Goal: Task Accomplishment & Management: Complete application form

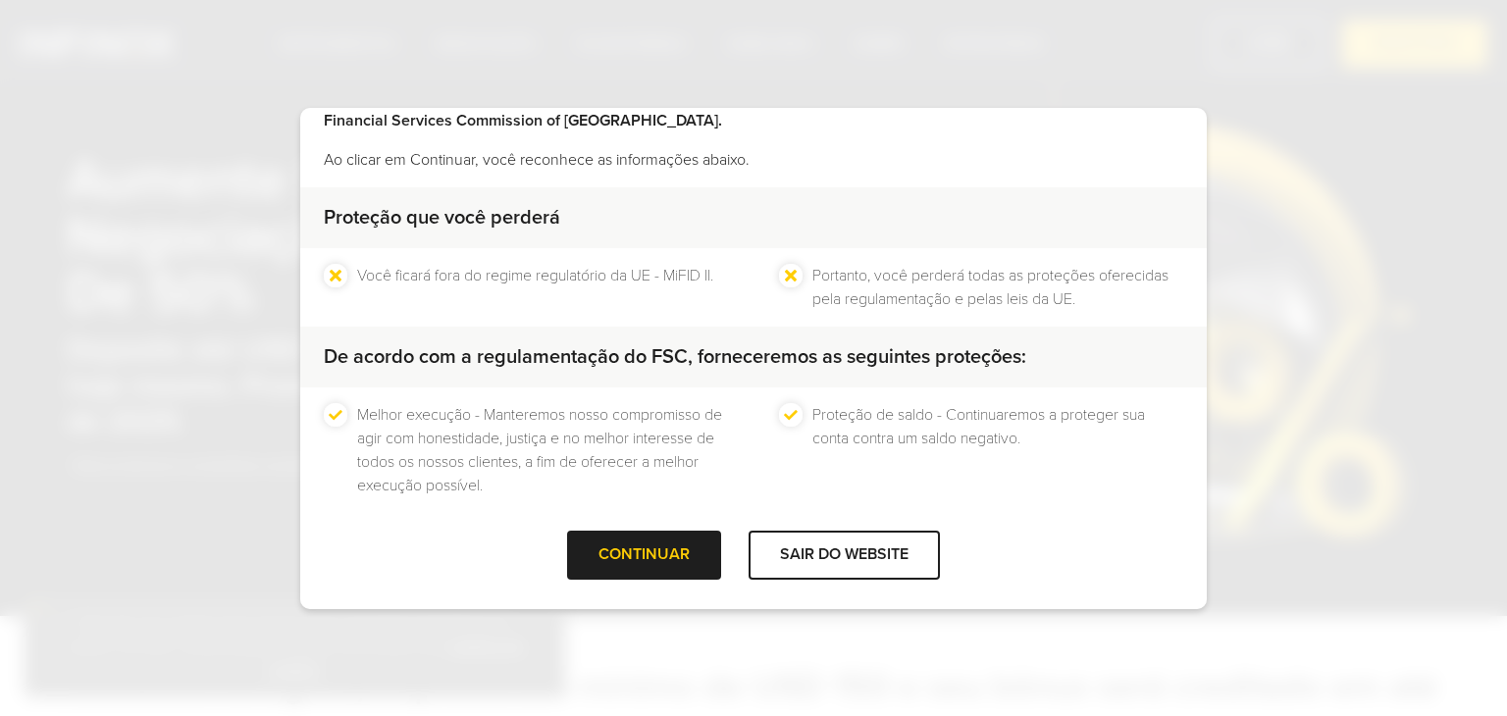
scroll to position [126, 0]
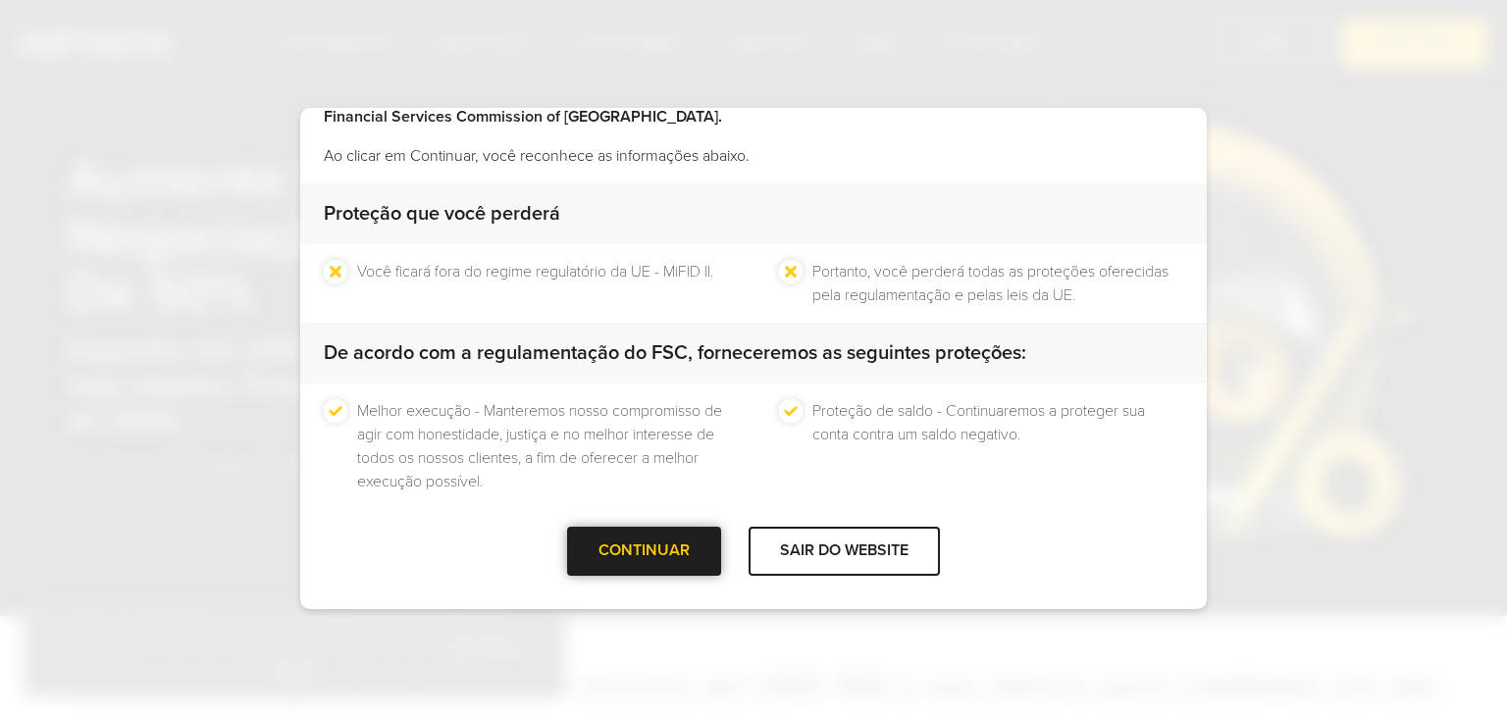
click at [627, 543] on div "CONTINUAR" at bounding box center [644, 551] width 154 height 48
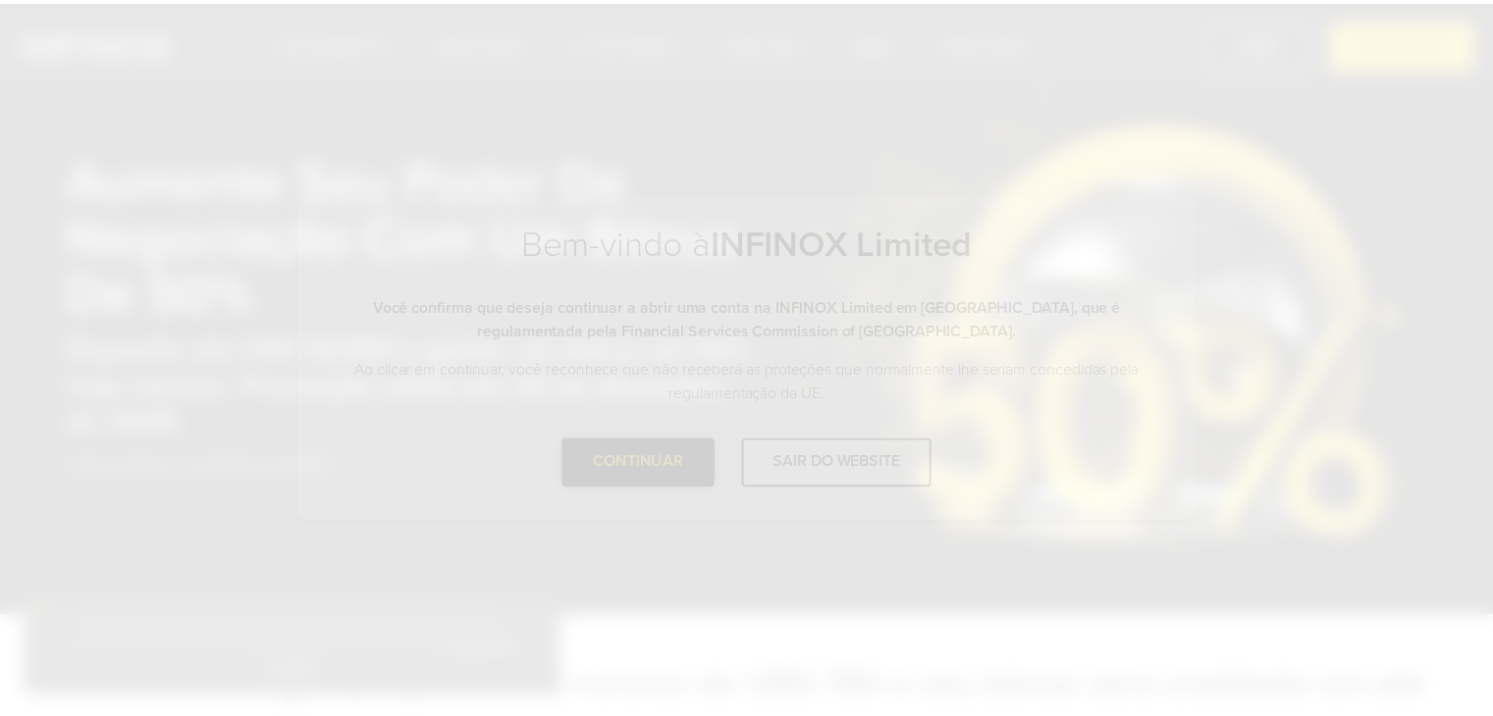
scroll to position [0, 0]
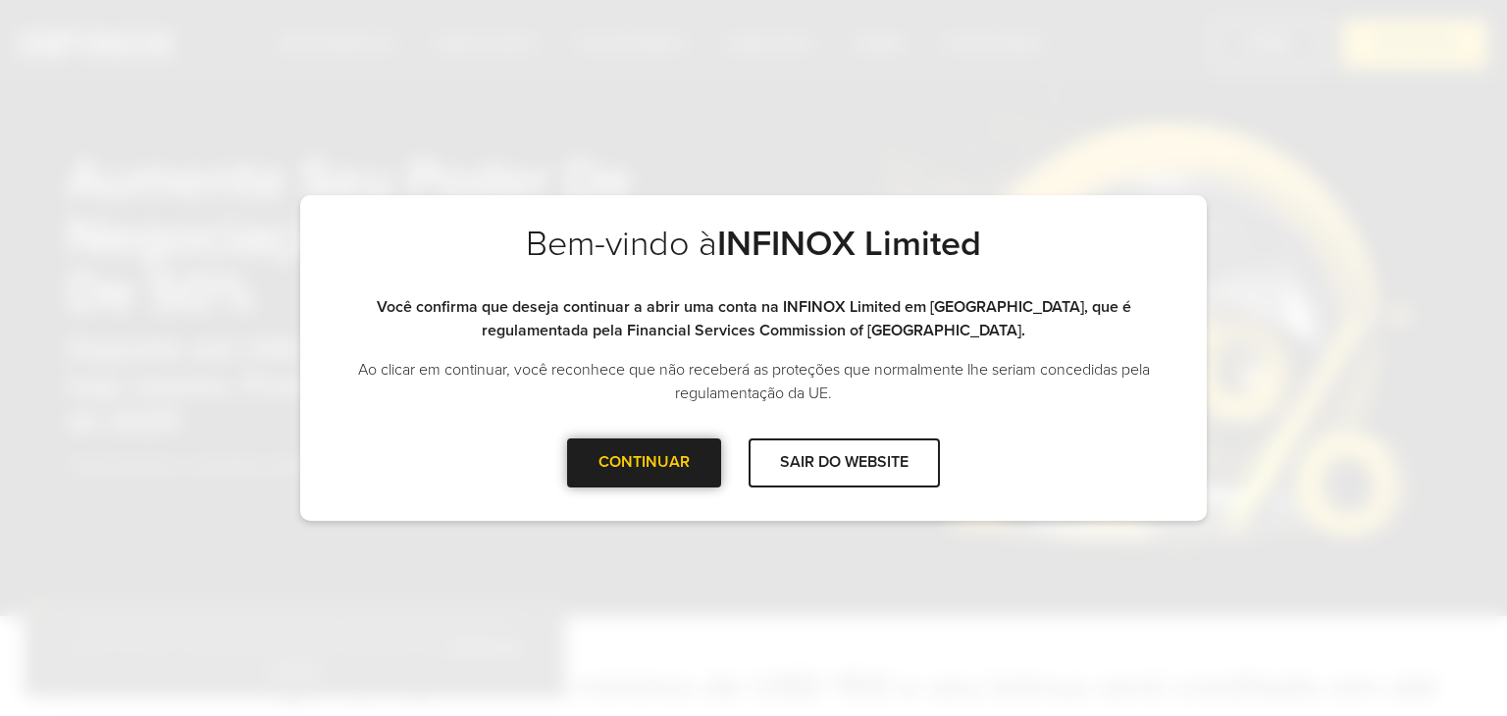
click at [645, 463] on div at bounding box center [645, 463] width 0 height 0
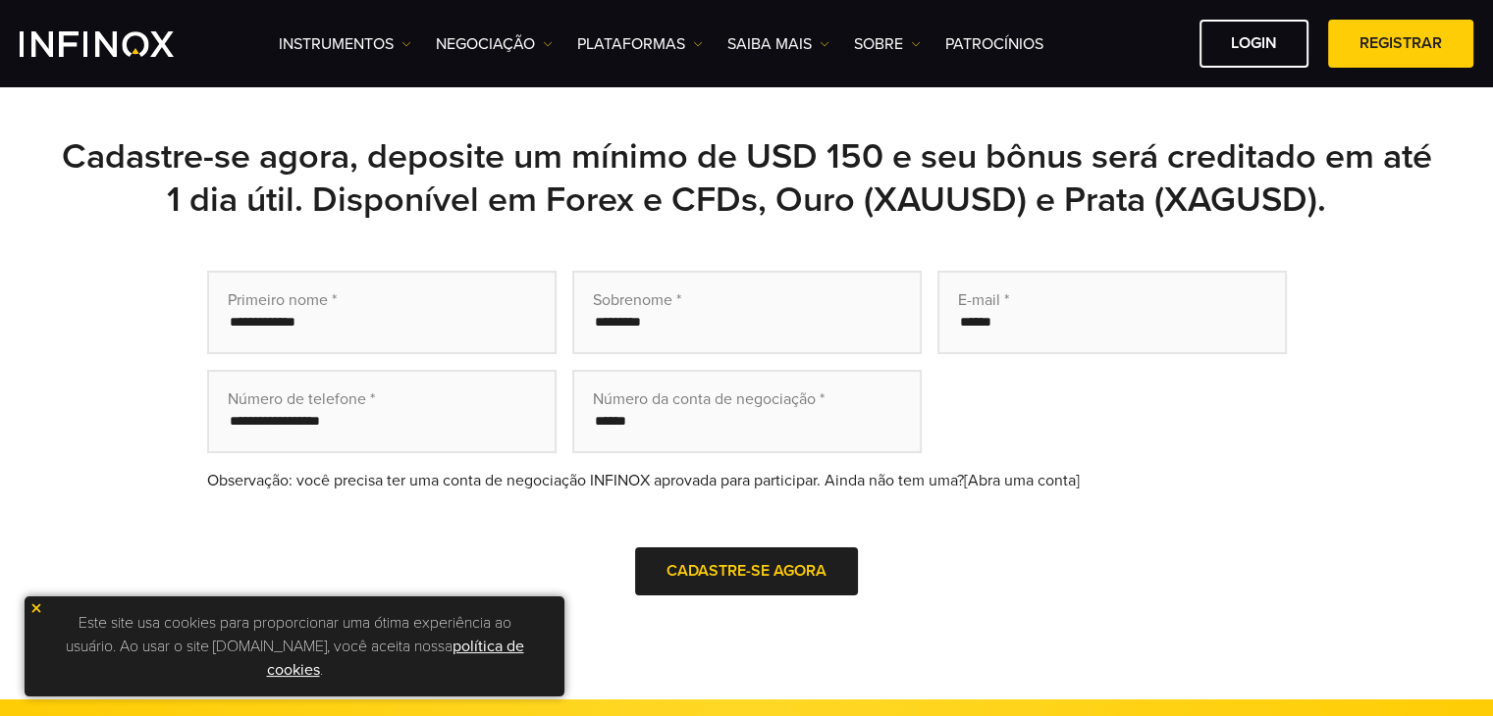
scroll to position [589, 0]
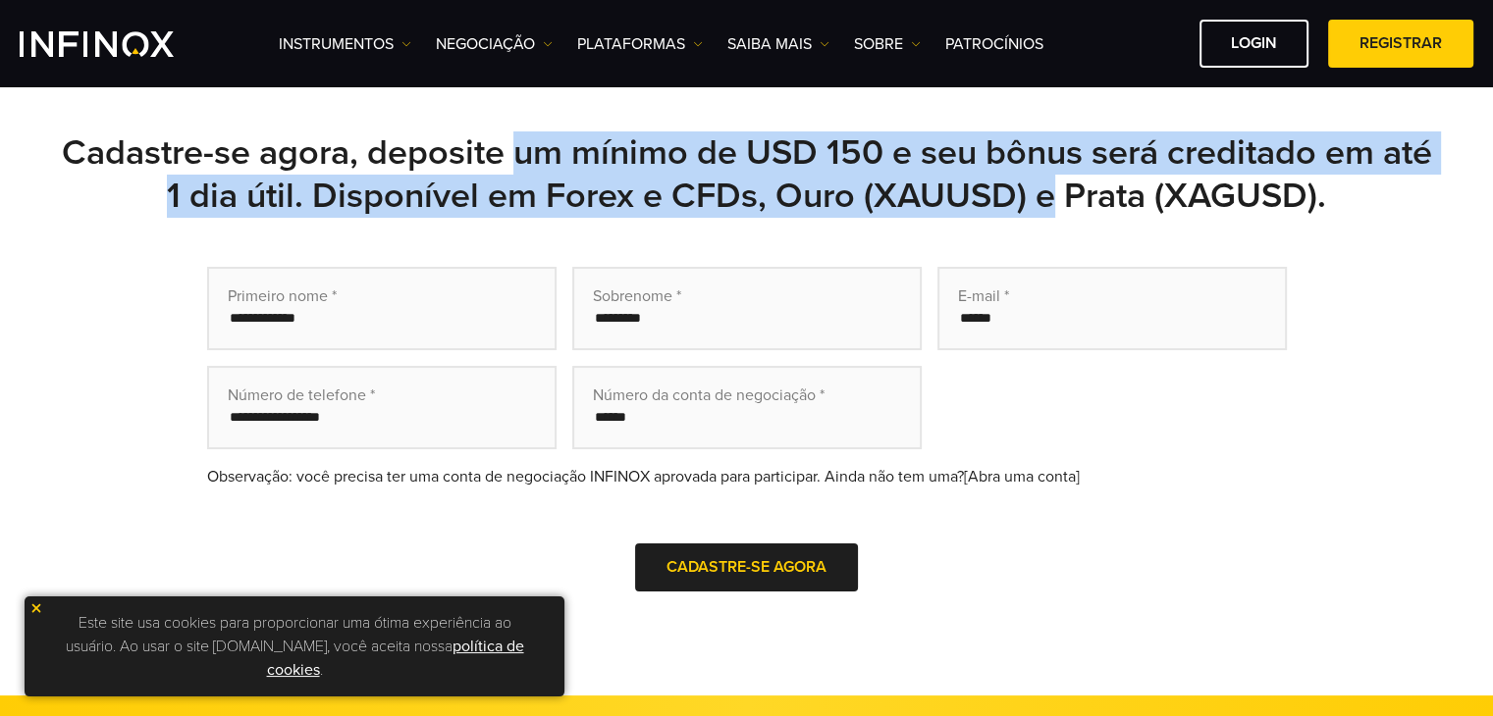
drag, startPoint x: 589, startPoint y: 144, endPoint x: 1087, endPoint y: 200, distance: 501.7
click at [1084, 199] on h2 "Cadastre-se agora, deposite um mínimo de USD 150 e seu bônus será creditado em …" at bounding box center [747, 175] width 1374 height 86
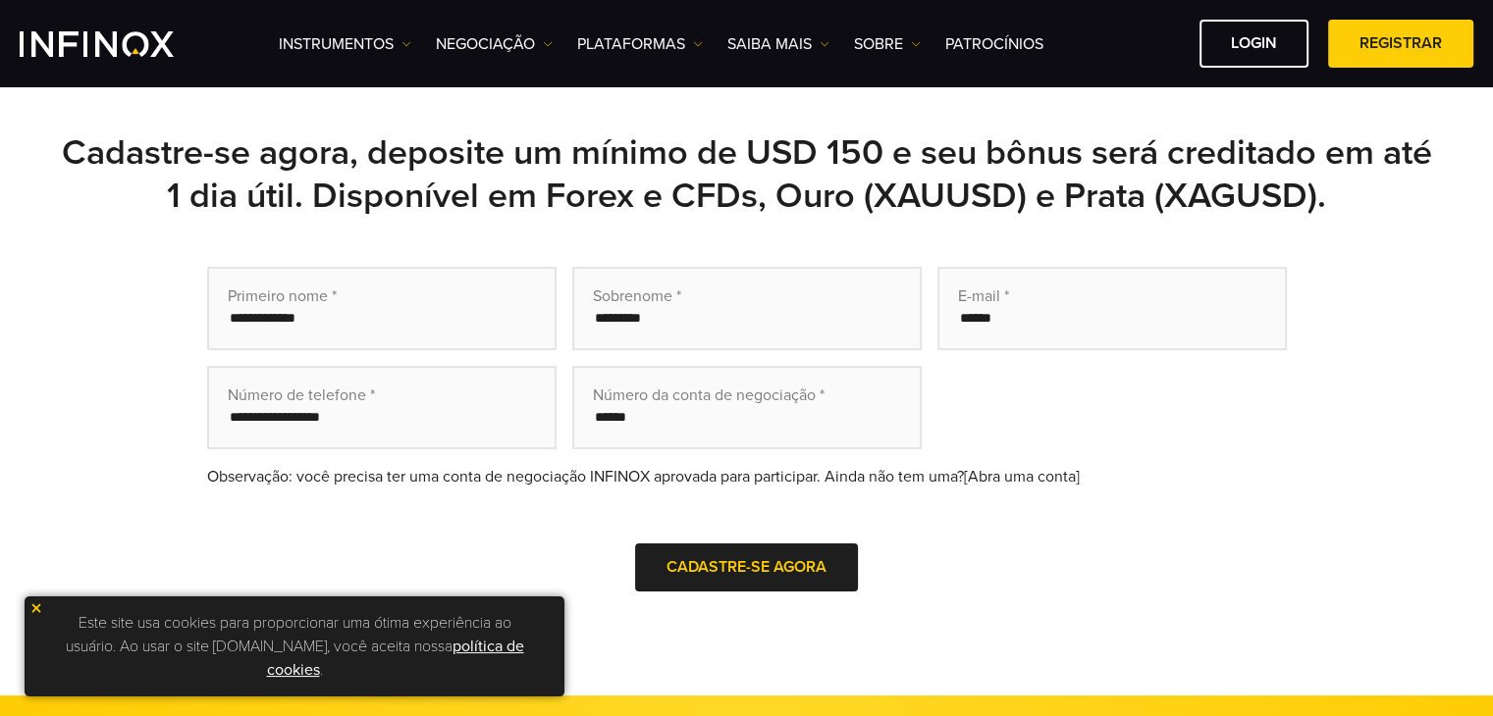
click at [1331, 327] on div "Primeiro nome * Sobrenome * E-mail * Número de telefone * Número da conta de ne…" at bounding box center [747, 457] width 1374 height 380
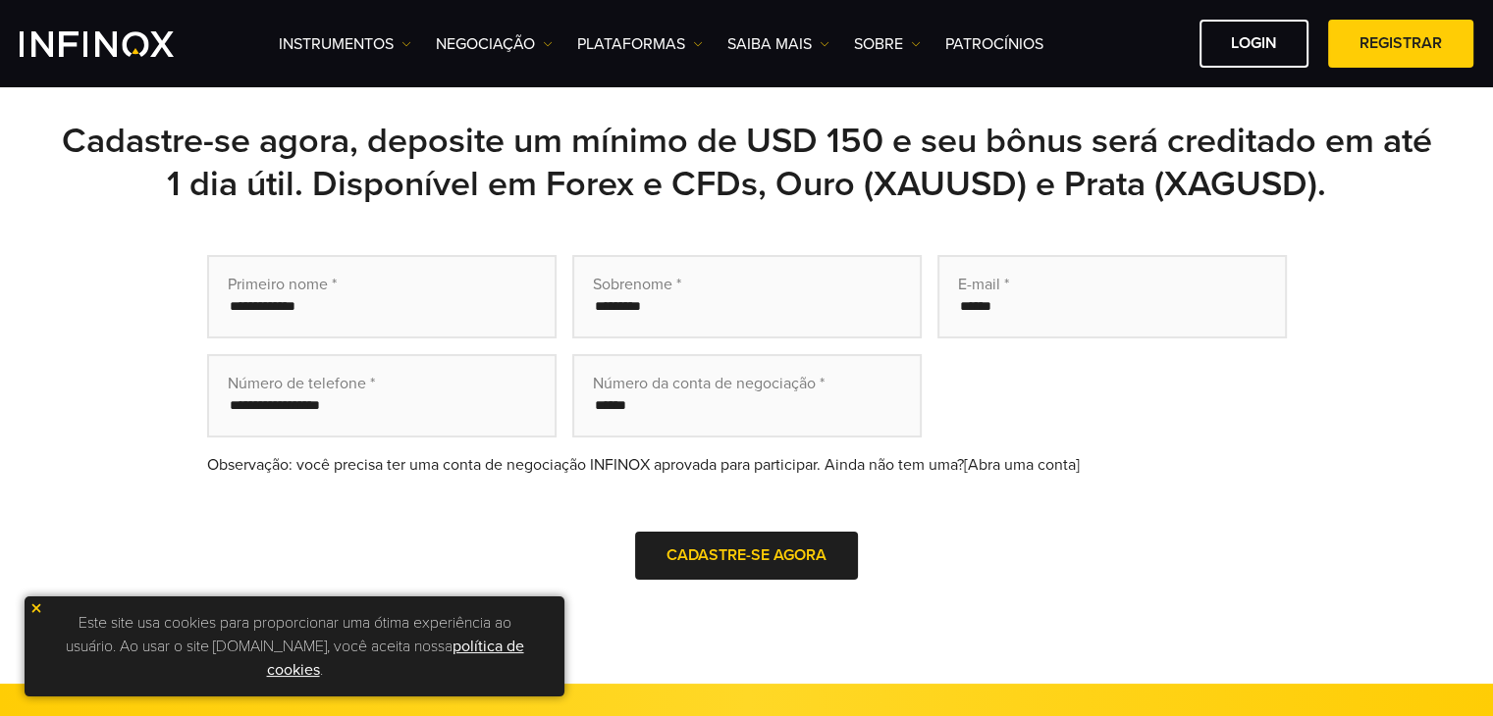
scroll to position [491, 0]
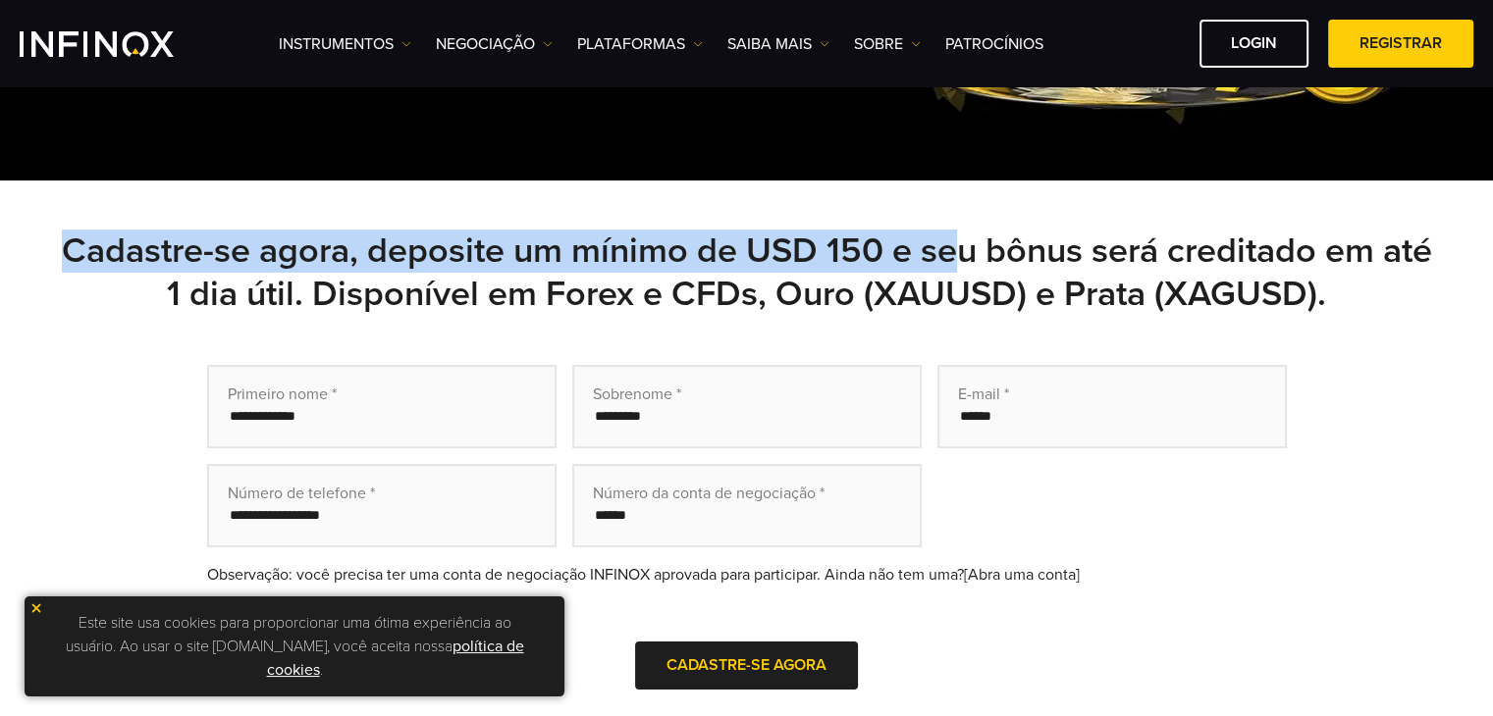
drag, startPoint x: 84, startPoint y: 251, endPoint x: 981, endPoint y: 252, distance: 897.0
click at [979, 252] on h2 "Cadastre-se agora, deposite um mínimo de USD 150 e seu bônus será creditado em …" at bounding box center [747, 273] width 1374 height 86
click at [1070, 268] on h2 "Cadastre-se agora, deposite um mínimo de USD 150 e seu bônus será creditado em …" at bounding box center [747, 273] width 1374 height 86
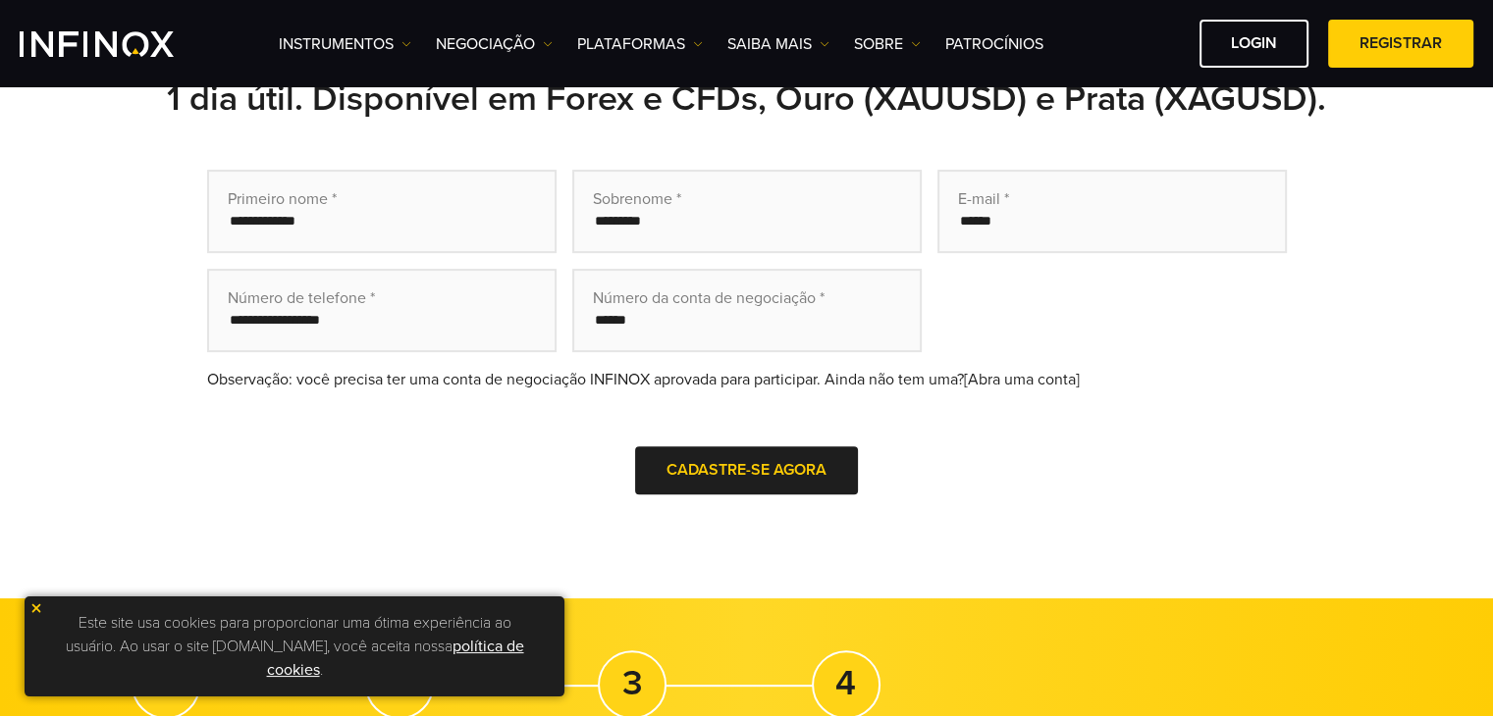
scroll to position [687, 0]
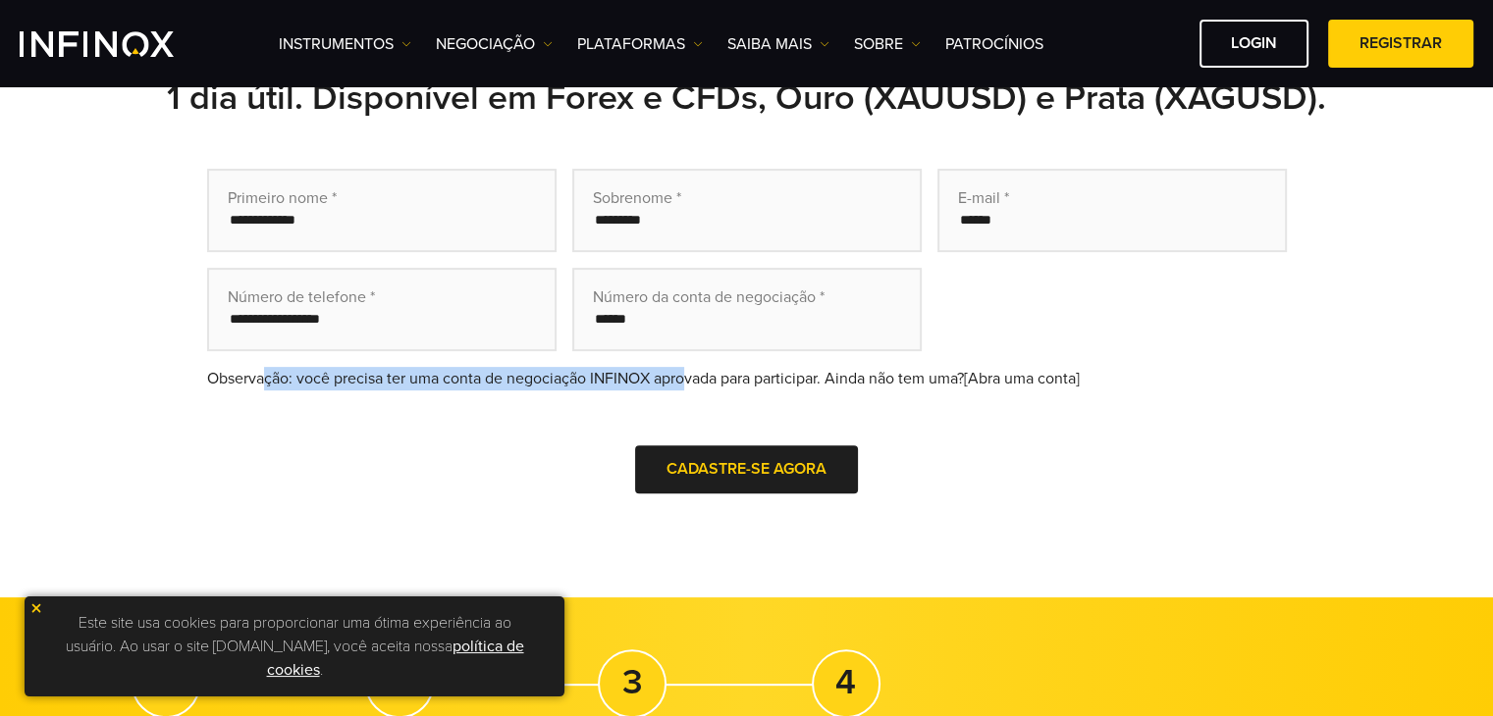
drag, startPoint x: 275, startPoint y: 383, endPoint x: 686, endPoint y: 374, distance: 411.3
click at [686, 374] on div "Observação: você precisa ter uma conta de negociação INFINOX aprovada para part…" at bounding box center [747, 379] width 1080 height 24
click at [505, 387] on div "Observação: você precisa ter uma conta de negociação INFINOX aprovada para part…" at bounding box center [747, 379] width 1080 height 24
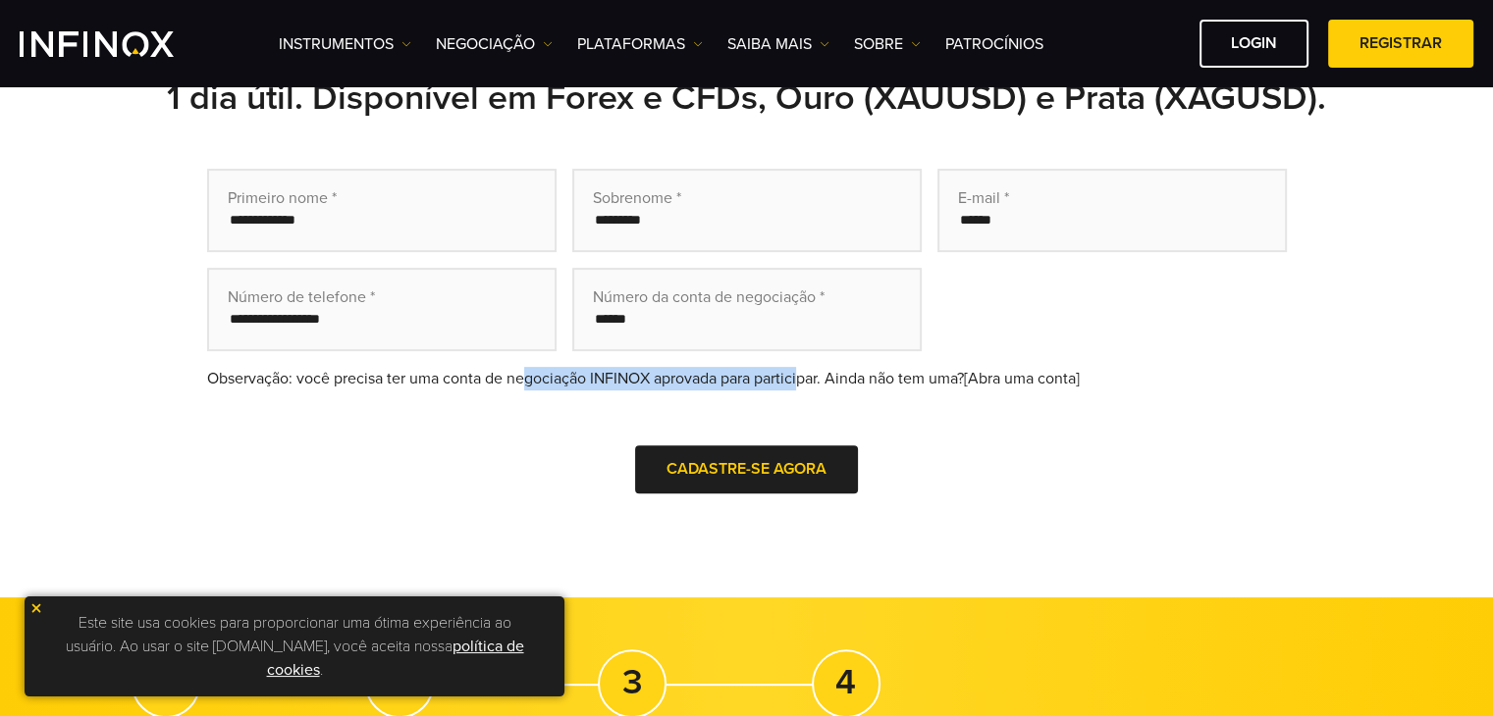
drag, startPoint x: 528, startPoint y: 381, endPoint x: 805, endPoint y: 380, distance: 276.8
click at [805, 380] on div "Observação: você precisa ter uma conta de negociação INFINOX aprovada para part…" at bounding box center [747, 379] width 1080 height 24
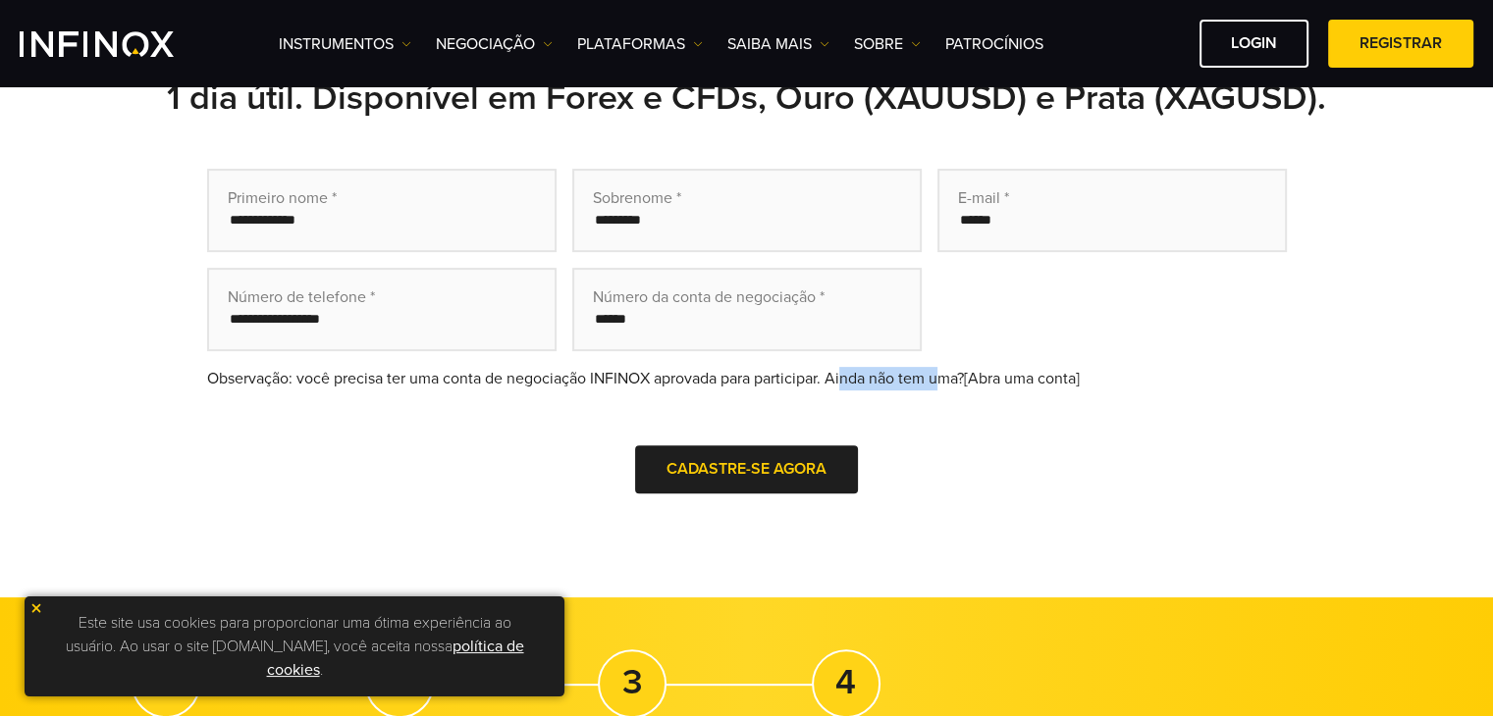
drag, startPoint x: 859, startPoint y: 379, endPoint x: 985, endPoint y: 379, distance: 126.6
click at [947, 379] on div "Observação: você precisa ter uma conta de negociação INFINOX aprovada para part…" at bounding box center [747, 379] width 1080 height 24
click at [1199, 364] on form "Primeiro nome * Sobrenome * E-mail * Número de telefone * Número da conta de ne…" at bounding box center [747, 359] width 1080 height 380
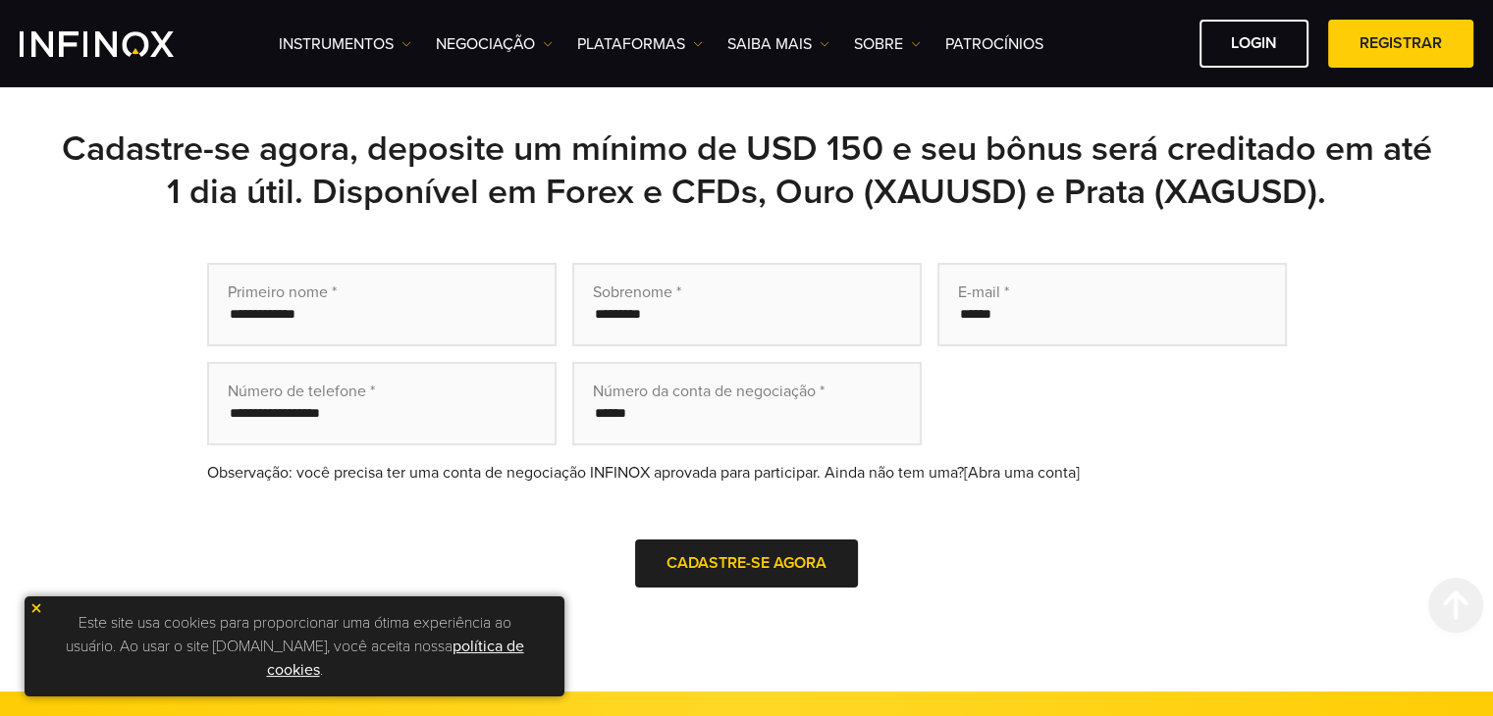
scroll to position [589, 0]
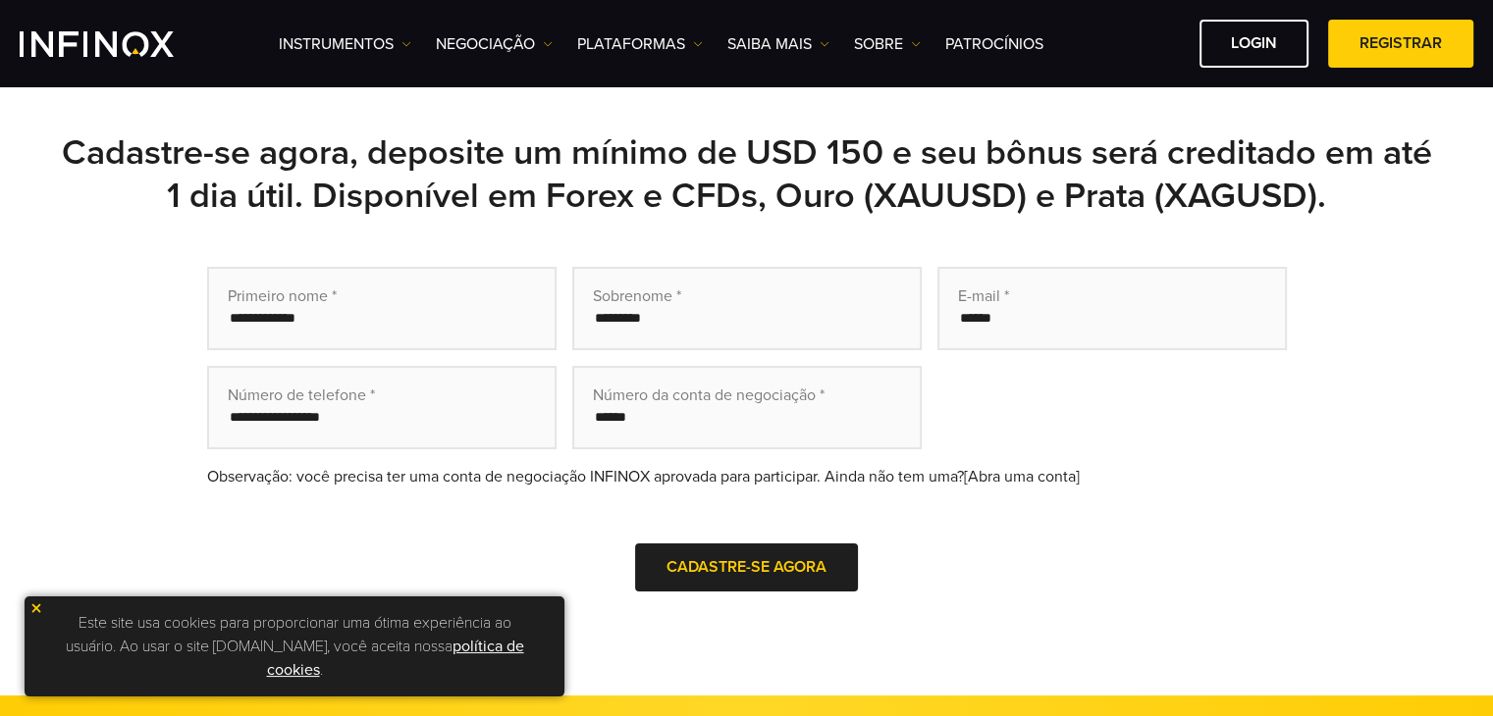
click at [360, 329] on input "text" at bounding box center [381, 308] width 349 height 83
type input "****"
click at [668, 335] on input "text" at bounding box center [746, 308] width 349 height 83
type input "*****"
click at [974, 327] on input "email" at bounding box center [1111, 308] width 349 height 83
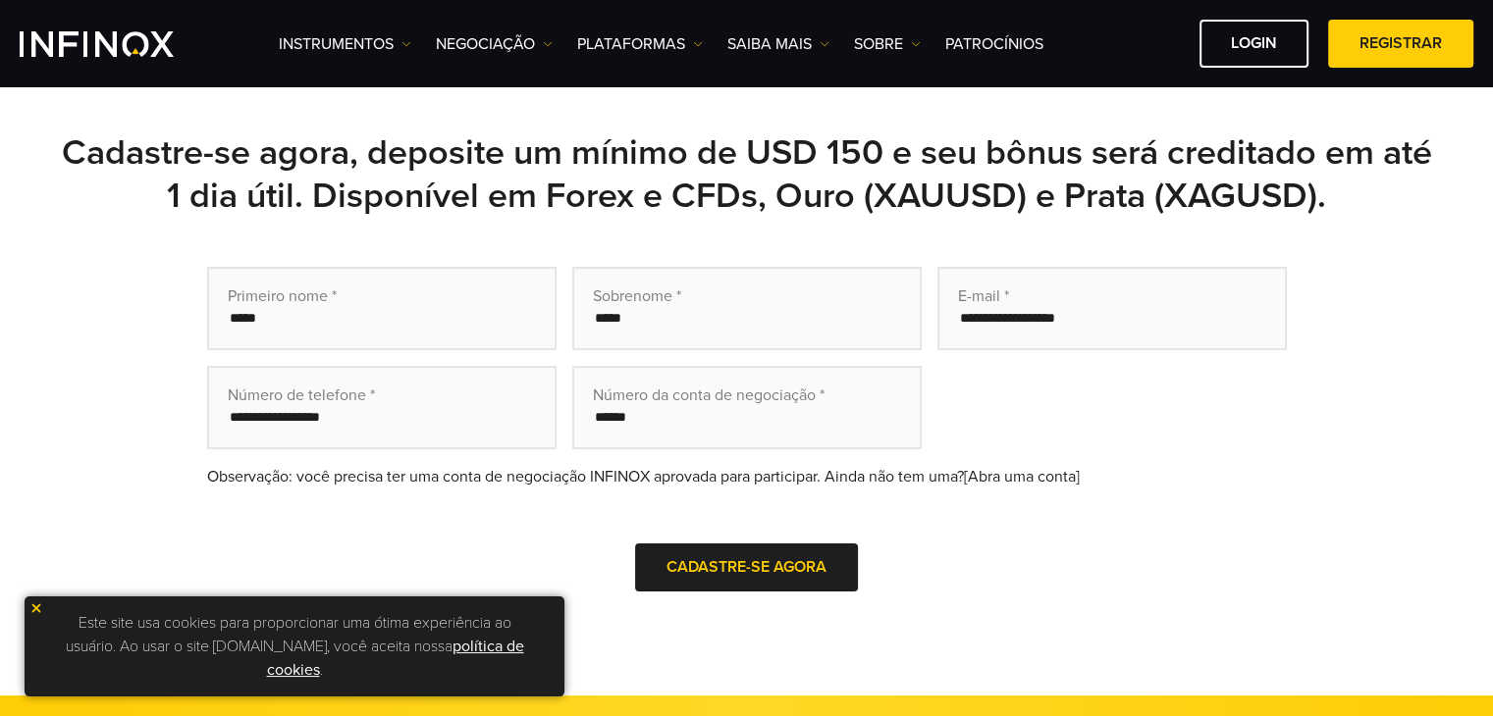
type input "**********"
click at [322, 418] on input "tel" at bounding box center [381, 407] width 349 height 83
type input "*********"
click at [660, 419] on input "text" at bounding box center [746, 407] width 349 height 83
drag, startPoint x: 657, startPoint y: 429, endPoint x: 1013, endPoint y: 505, distance: 364.4
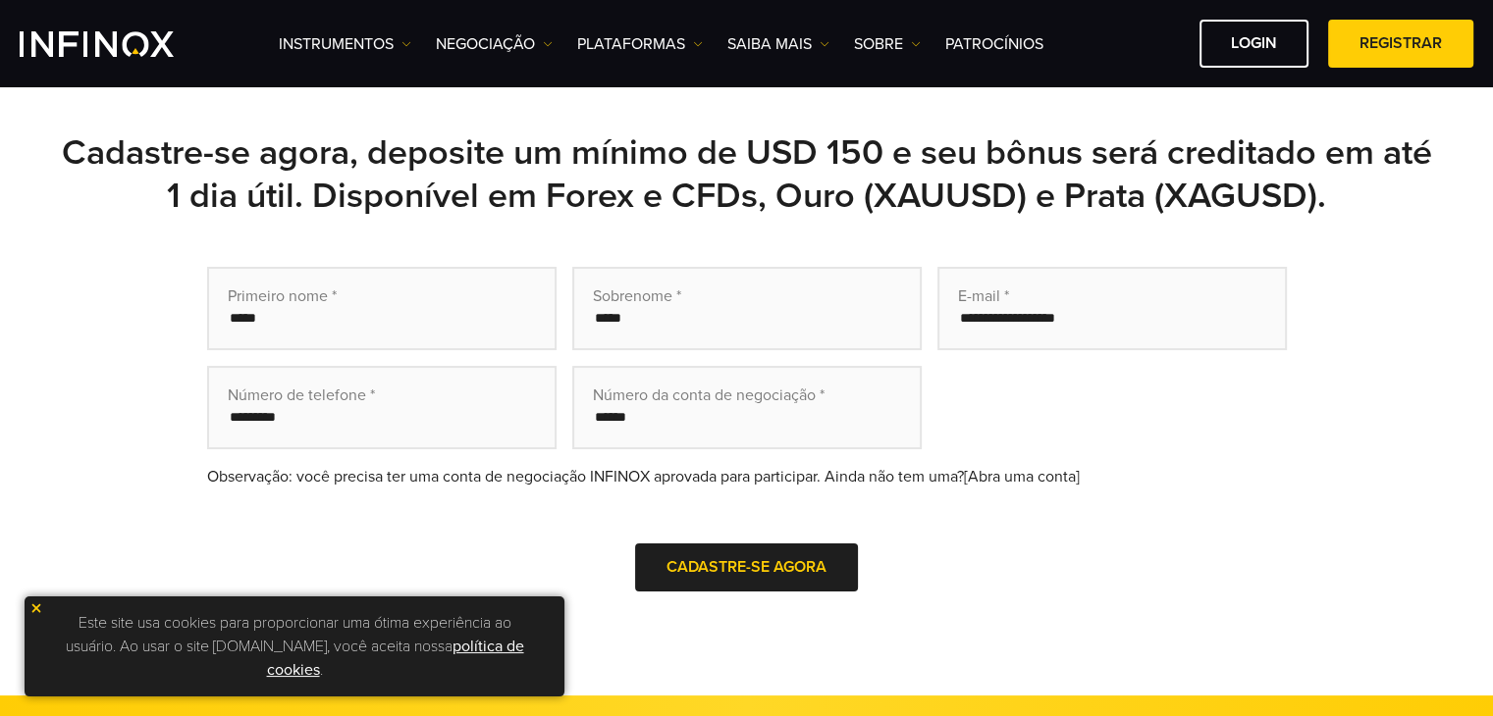
click at [1024, 513] on form "**********" at bounding box center [747, 457] width 1080 height 380
click at [639, 421] on input "text" at bounding box center [746, 407] width 349 height 83
type input "********"
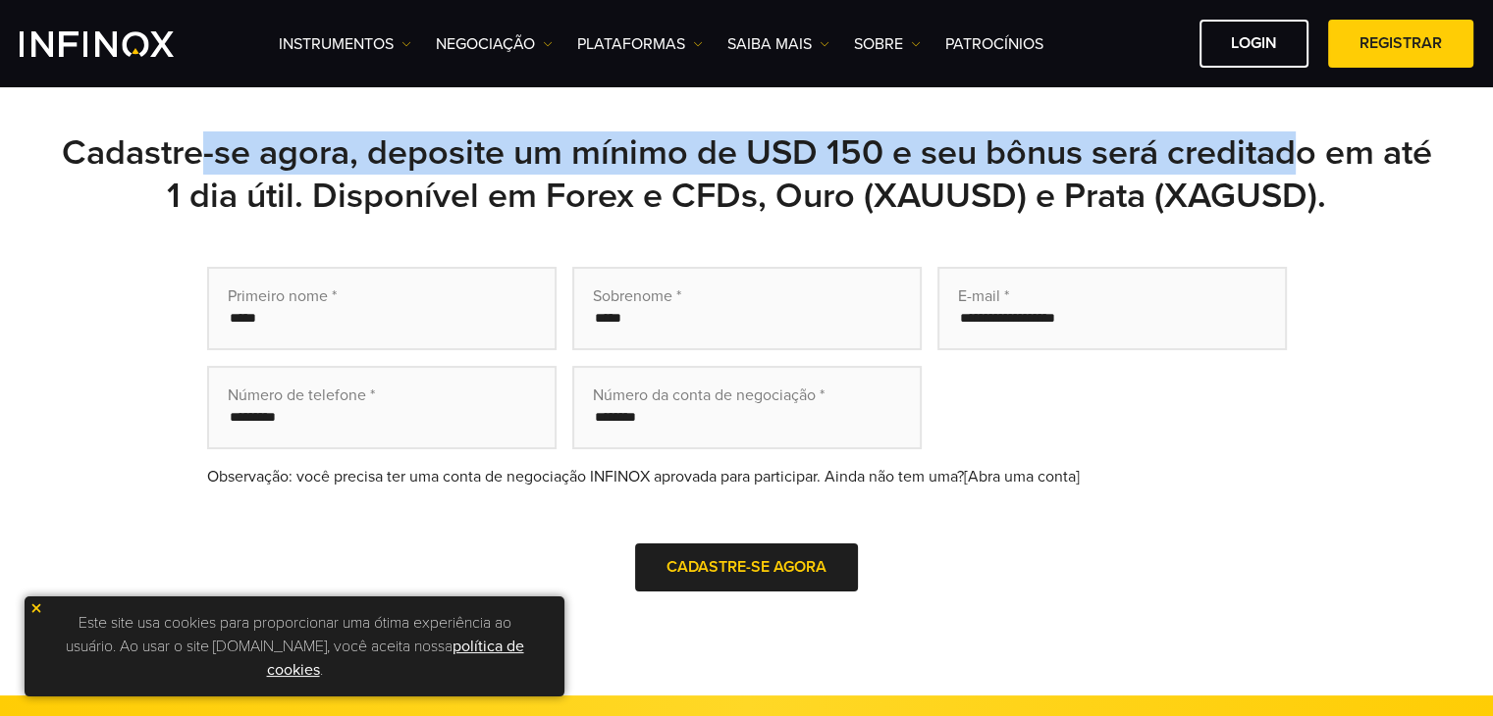
drag, startPoint x: 261, startPoint y: 170, endPoint x: 1333, endPoint y: 115, distance: 1073.1
click at [1333, 115] on div "**********" at bounding box center [746, 388] width 1493 height 613
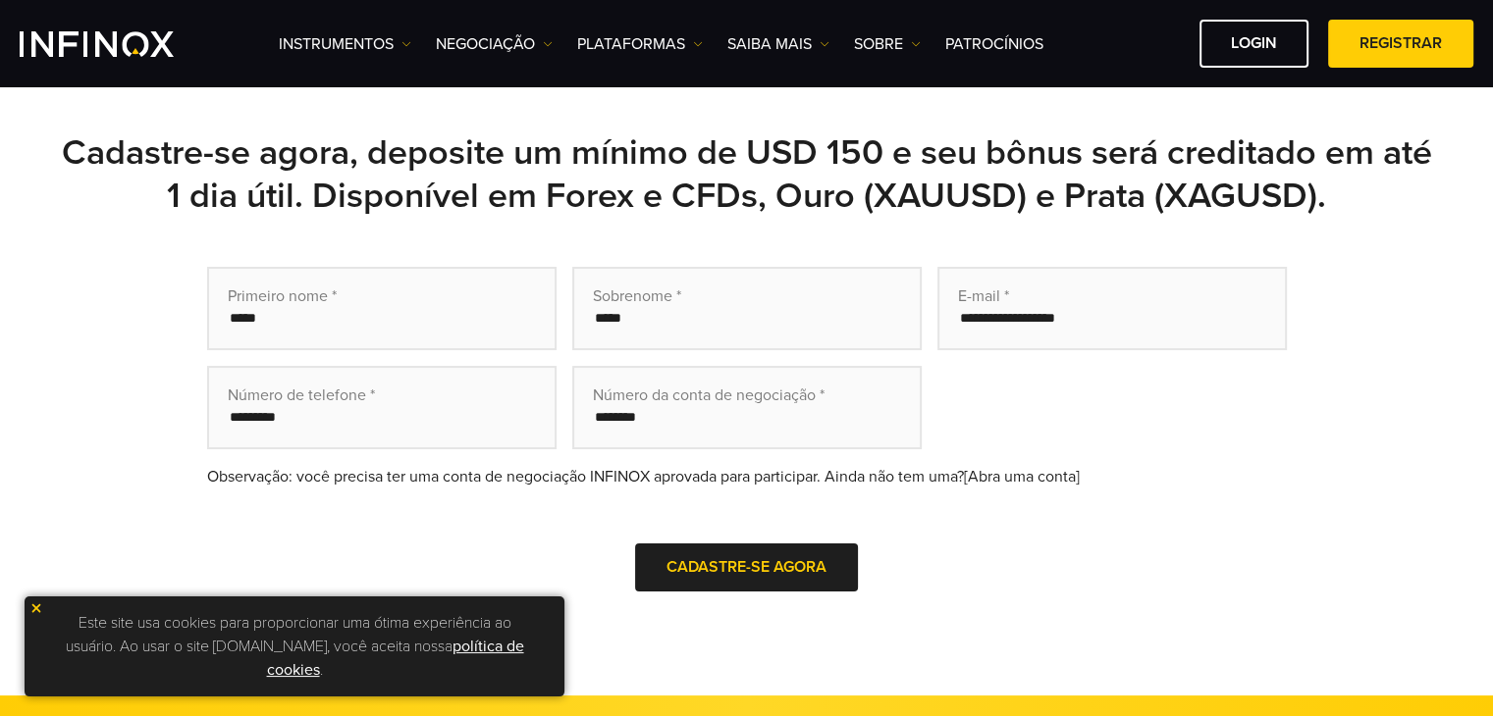
click at [1398, 185] on h2 "Cadastre-se agora, deposite um mínimo de USD 150 e seu bônus será creditado em …" at bounding box center [747, 175] width 1374 height 86
click at [755, 565] on span "Cadastre-se agora" at bounding box center [746, 567] width 160 height 20
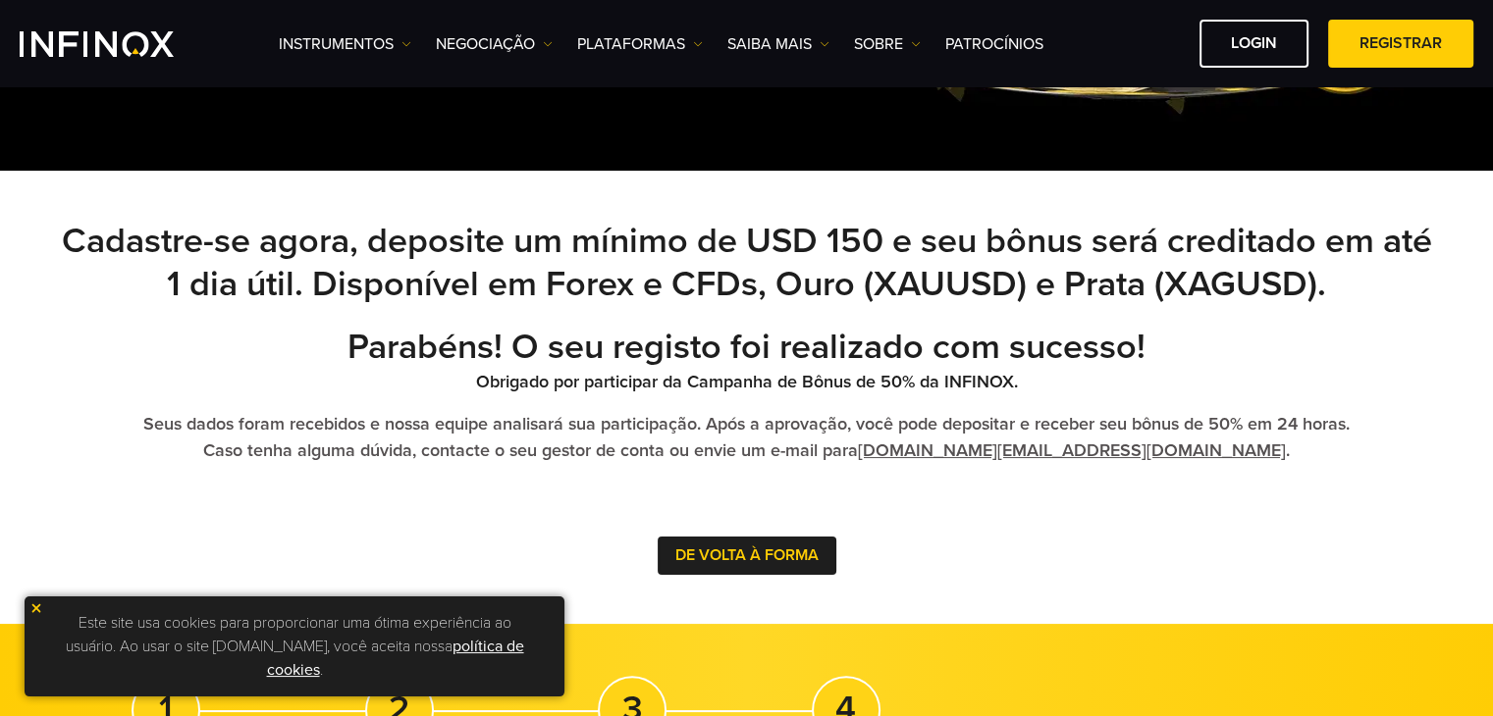
scroll to position [491, 0]
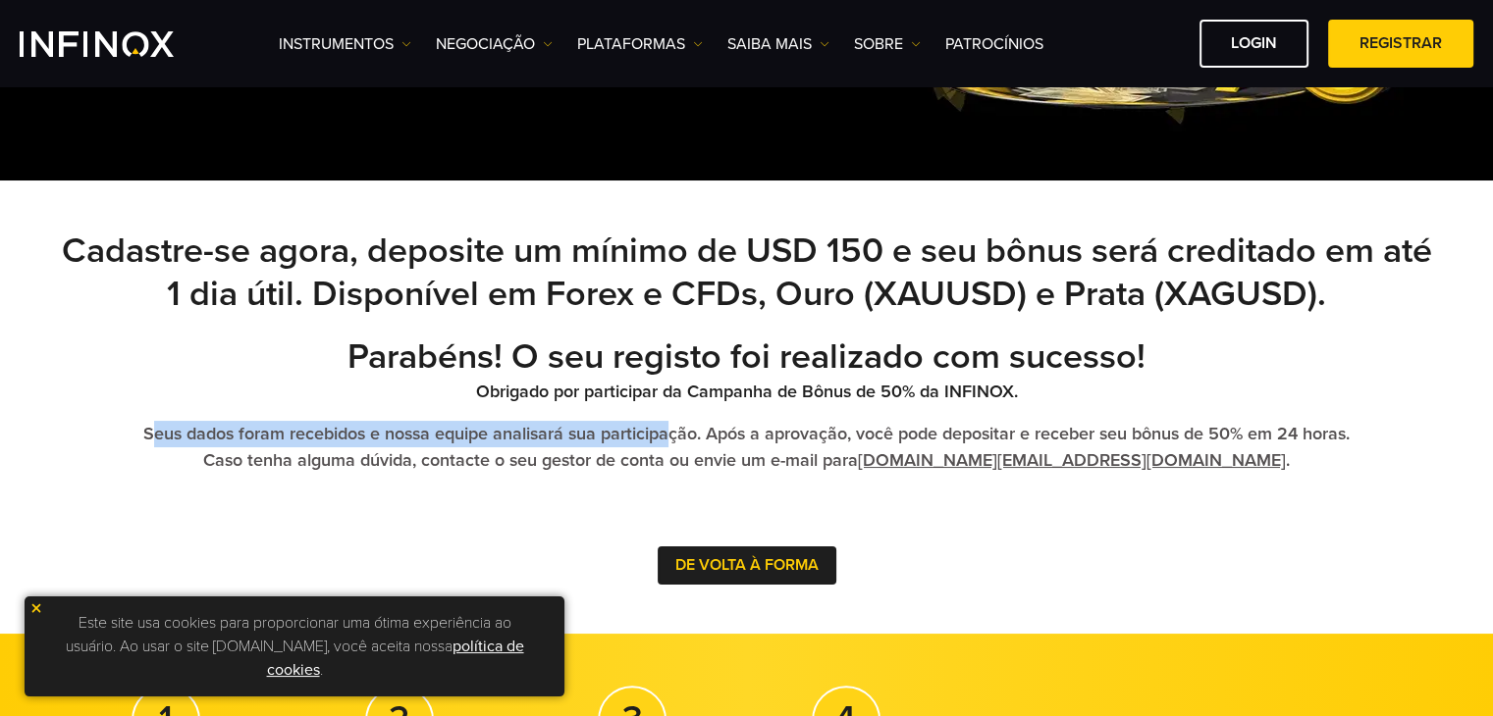
drag, startPoint x: 153, startPoint y: 437, endPoint x: 663, endPoint y: 420, distance: 510.6
click at [663, 420] on div "Parabéns! O seu registo foi realizado com sucesso! Obrigado por participar da C…" at bounding box center [747, 460] width 1374 height 249
click at [718, 425] on strong "Seus dados foram recebidos e nossa equipe analisará sua participação. Após a ap…" at bounding box center [746, 447] width 1206 height 48
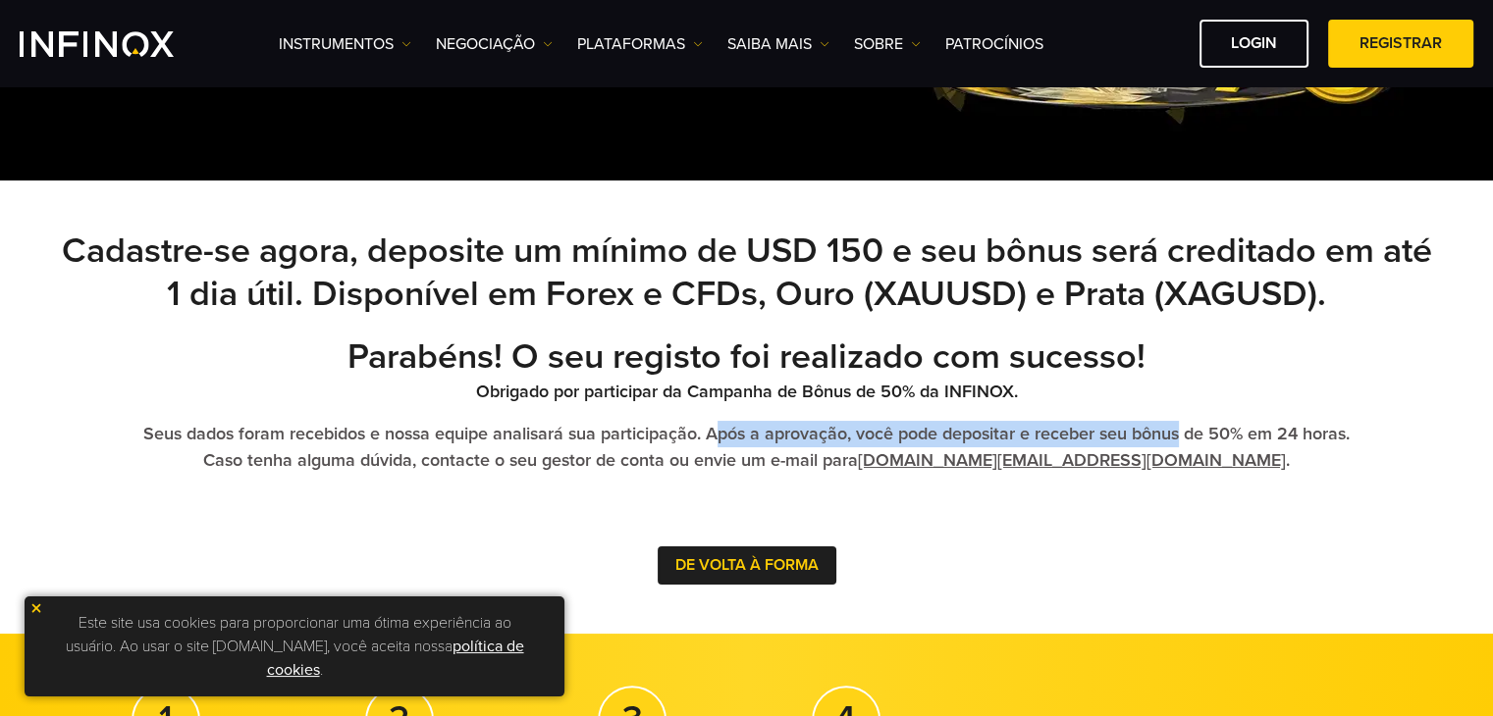
drag, startPoint x: 845, startPoint y: 443, endPoint x: 1184, endPoint y: 429, distance: 338.9
click at [1184, 429] on strong "Seus dados foram recebidos e nossa equipe analisará sua participação. Após a ap…" at bounding box center [746, 447] width 1206 height 48
click at [1221, 459] on p "Seus dados foram recebidos e nossa equipe analisará sua participação. Após a ap…" at bounding box center [747, 447] width 1374 height 53
drag, startPoint x: 773, startPoint y: 440, endPoint x: 891, endPoint y: 439, distance: 117.8
click at [854, 439] on strong "Seus dados foram recebidos e nossa equipe analisará sua participação. Após a ap…" at bounding box center [746, 447] width 1206 height 48
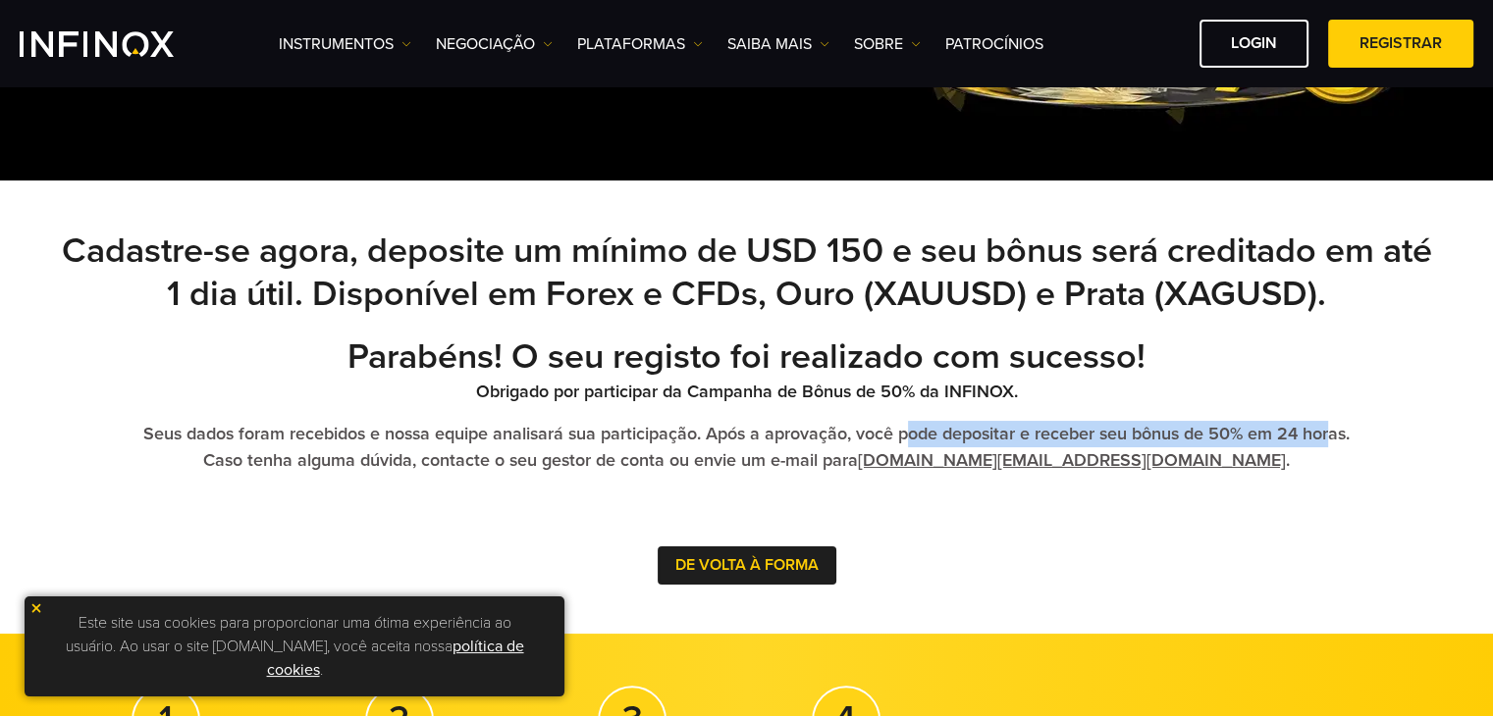
drag, startPoint x: 906, startPoint y: 437, endPoint x: 1335, endPoint y: 424, distance: 429.1
click at [1335, 424] on strong "Seus dados foram recebidos e nossa equipe analisará sua participação. Após a ap…" at bounding box center [746, 447] width 1206 height 48
click at [1383, 440] on p "Seus dados foram recebidos e nossa equipe analisará sua participação. Após a ap…" at bounding box center [747, 447] width 1374 height 53
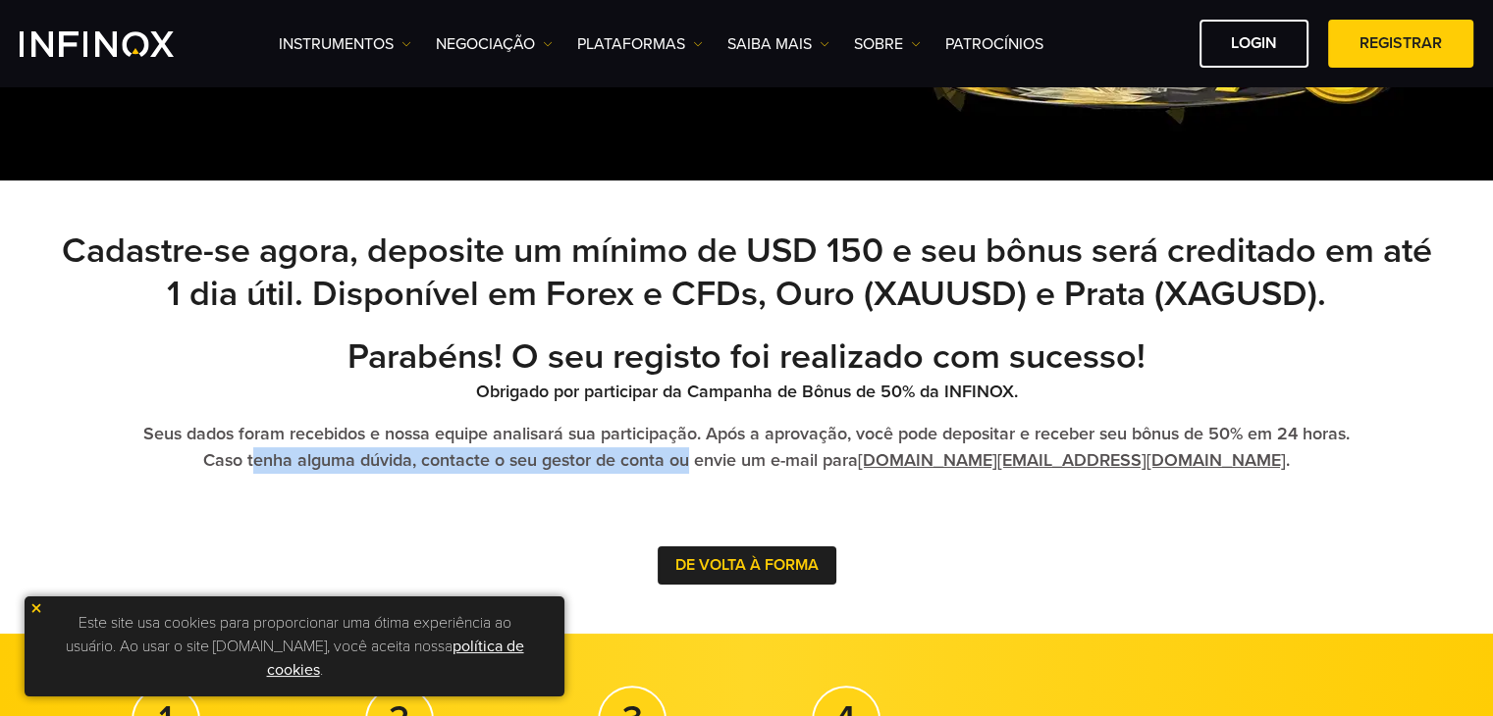
drag, startPoint x: 388, startPoint y: 455, endPoint x: 792, endPoint y: 454, distance: 404.3
click at [792, 454] on strong "Seus dados foram recebidos e nossa equipe analisará sua participação. Após a ap…" at bounding box center [746, 447] width 1206 height 48
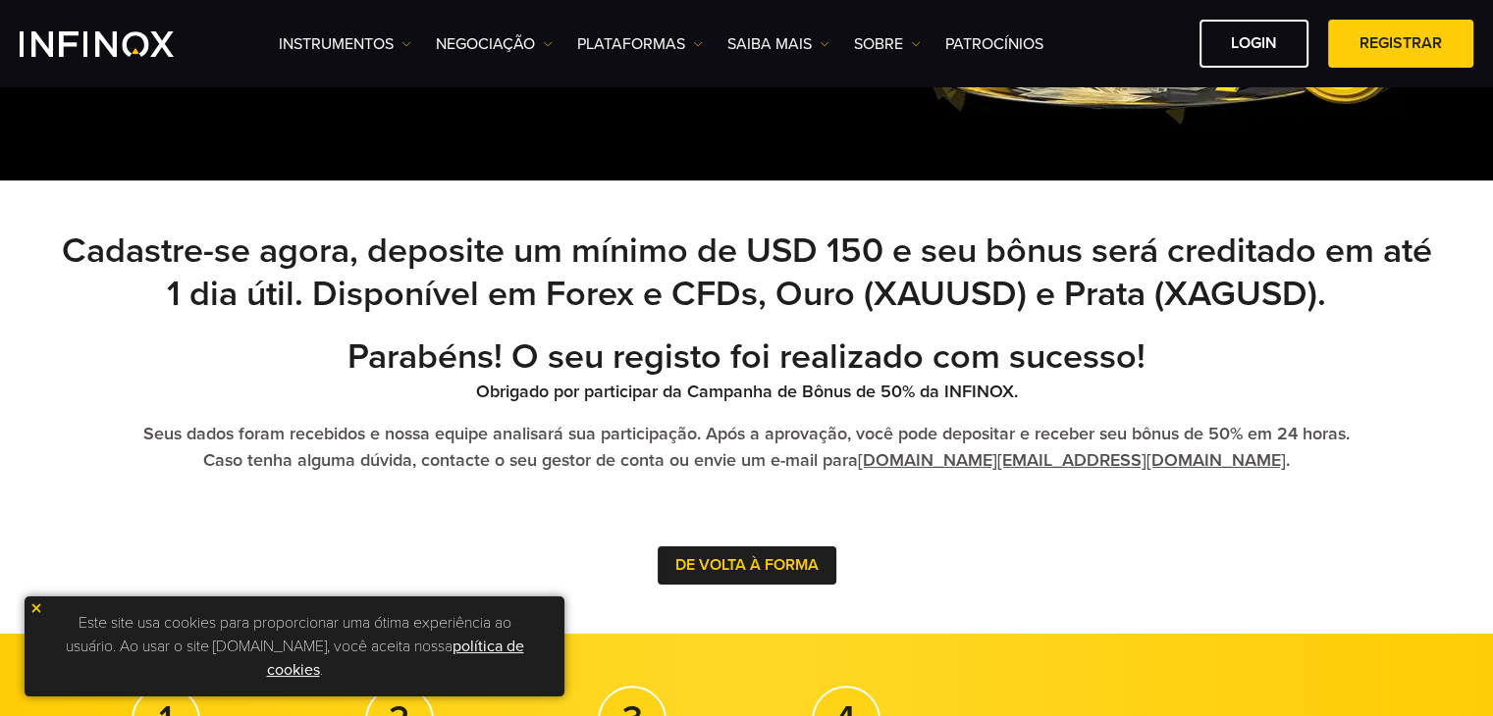
click at [928, 499] on div "Parabéns! O seu registo foi realizado com sucesso! Obrigado por participar da C…" at bounding box center [747, 460] width 1374 height 249
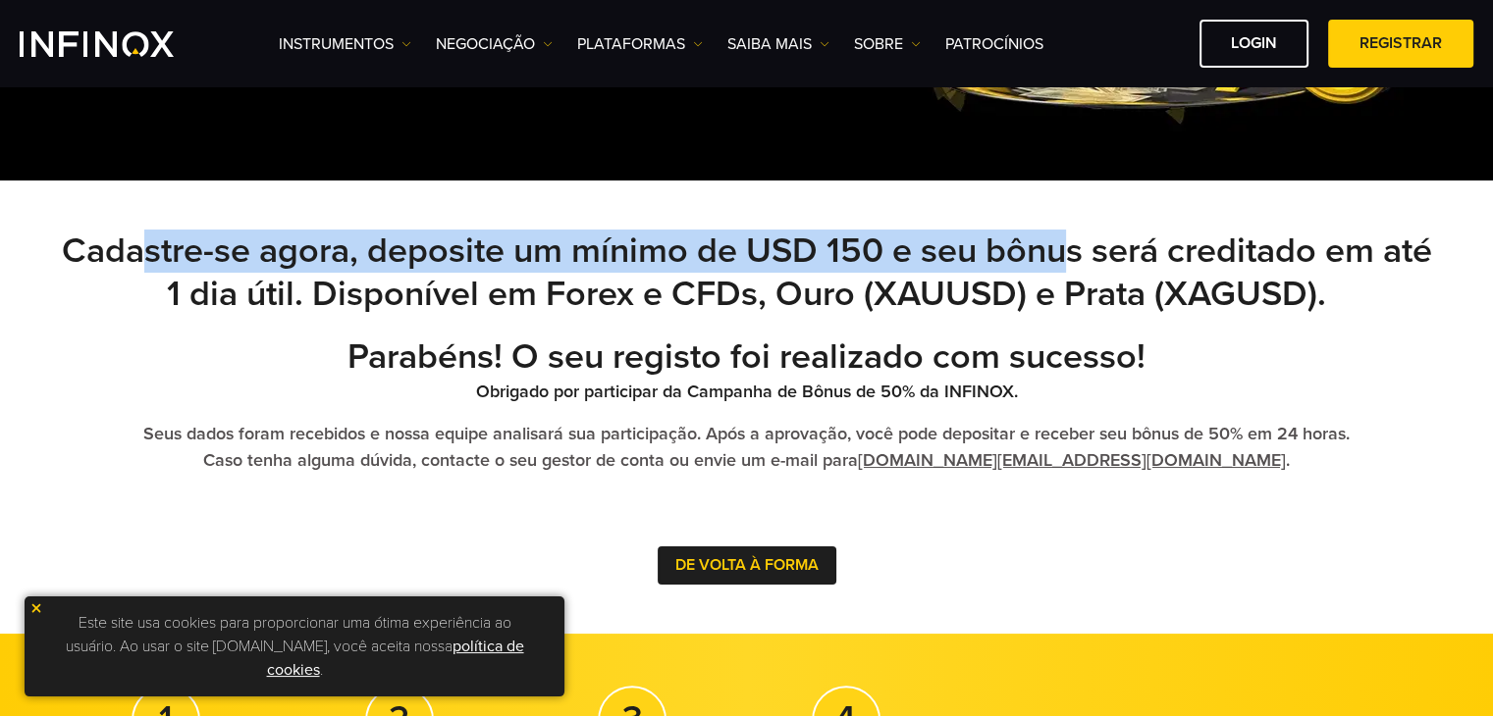
drag, startPoint x: 325, startPoint y: 267, endPoint x: 1094, endPoint y: 236, distance: 770.1
click at [1094, 236] on h2 "Cadastre-se agora, deposite um mínimo de USD 150 e seu bônus será creditado em …" at bounding box center [747, 273] width 1374 height 86
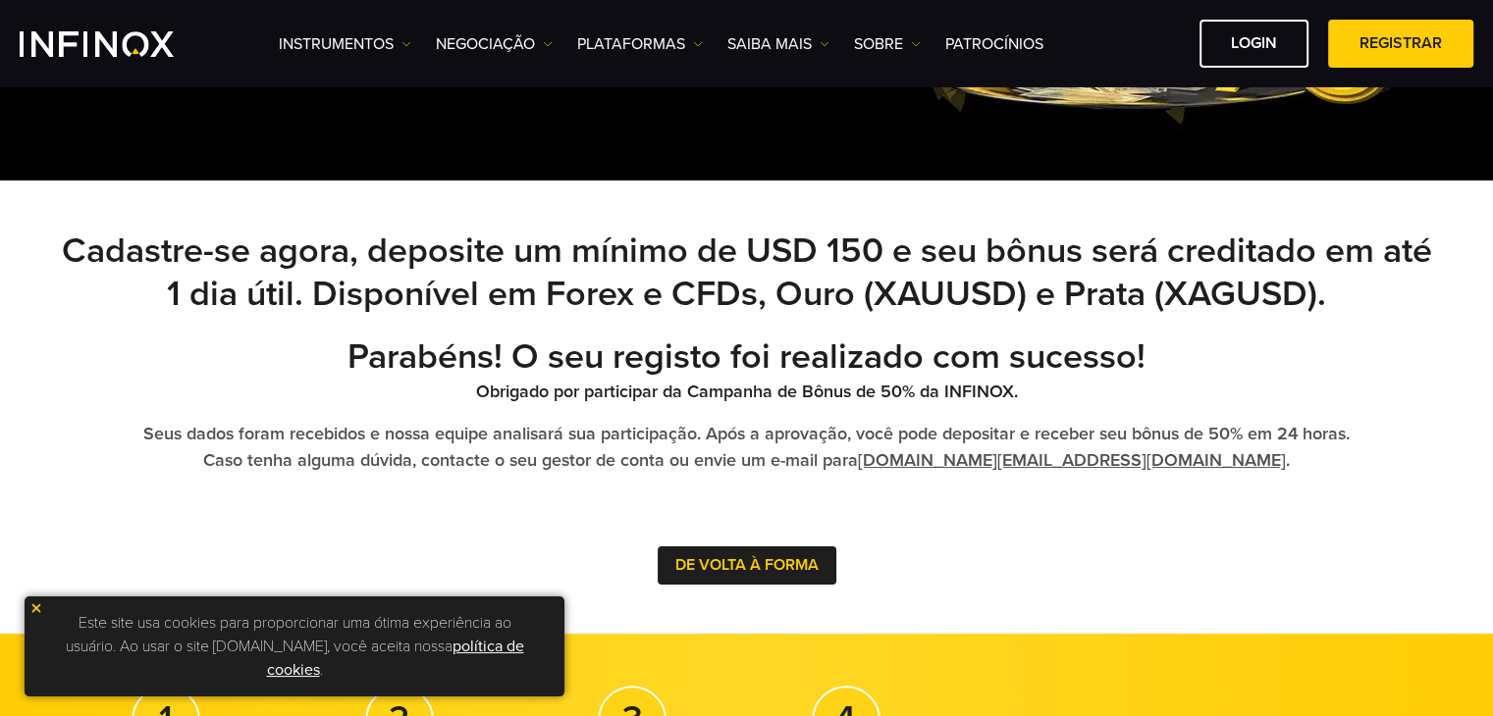
click at [1149, 252] on h2 "Cadastre-se agora, deposite um mínimo de USD 150 e seu bônus será creditado em …" at bounding box center [747, 273] width 1374 height 86
drag, startPoint x: 1289, startPoint y: 245, endPoint x: 1359, endPoint y: 245, distance: 70.7
click at [1359, 245] on h2 "Cadastre-se agora, deposite um mínimo de USD 150 e seu bônus será creditado em …" at bounding box center [747, 273] width 1374 height 86
click at [994, 340] on strong "Parabéns! O seu registo foi realizado com sucesso!" at bounding box center [746, 357] width 798 height 42
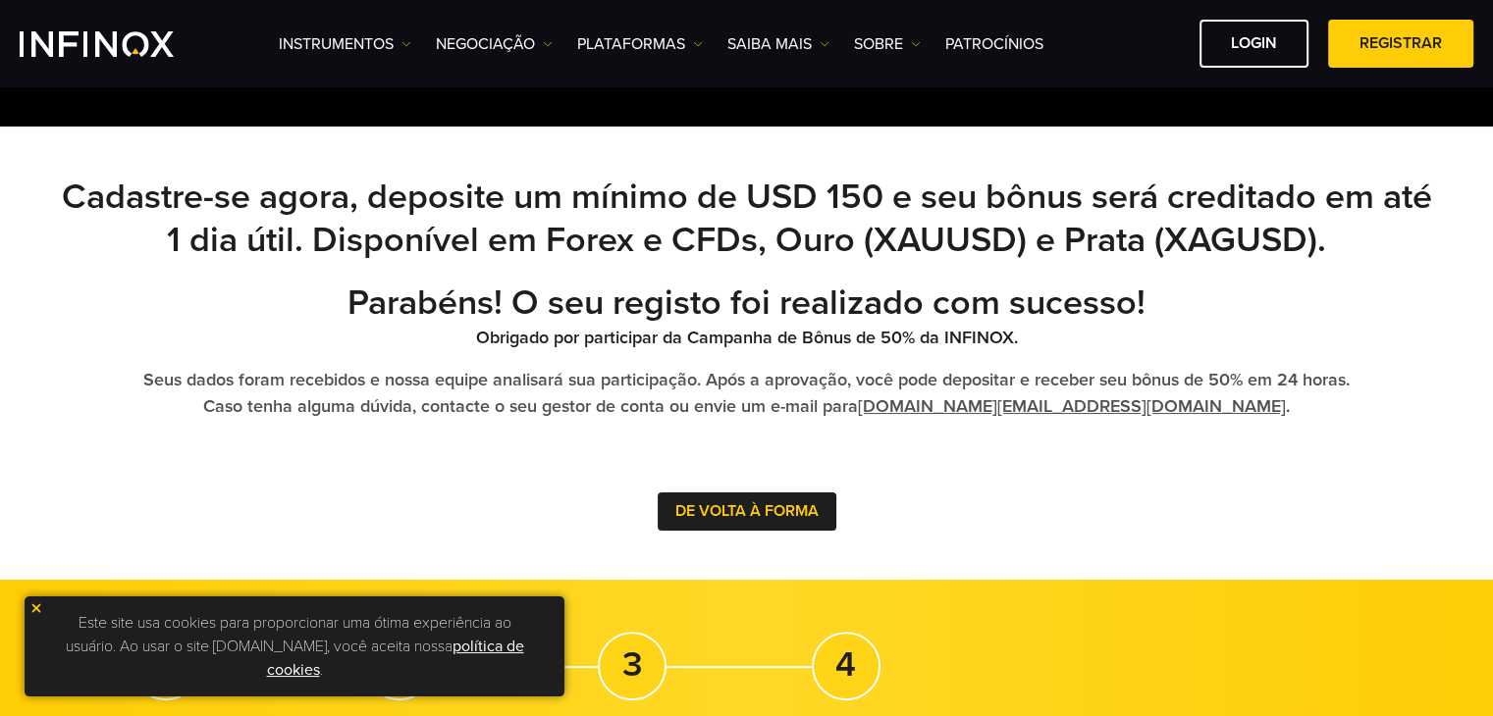
scroll to position [589, 0]
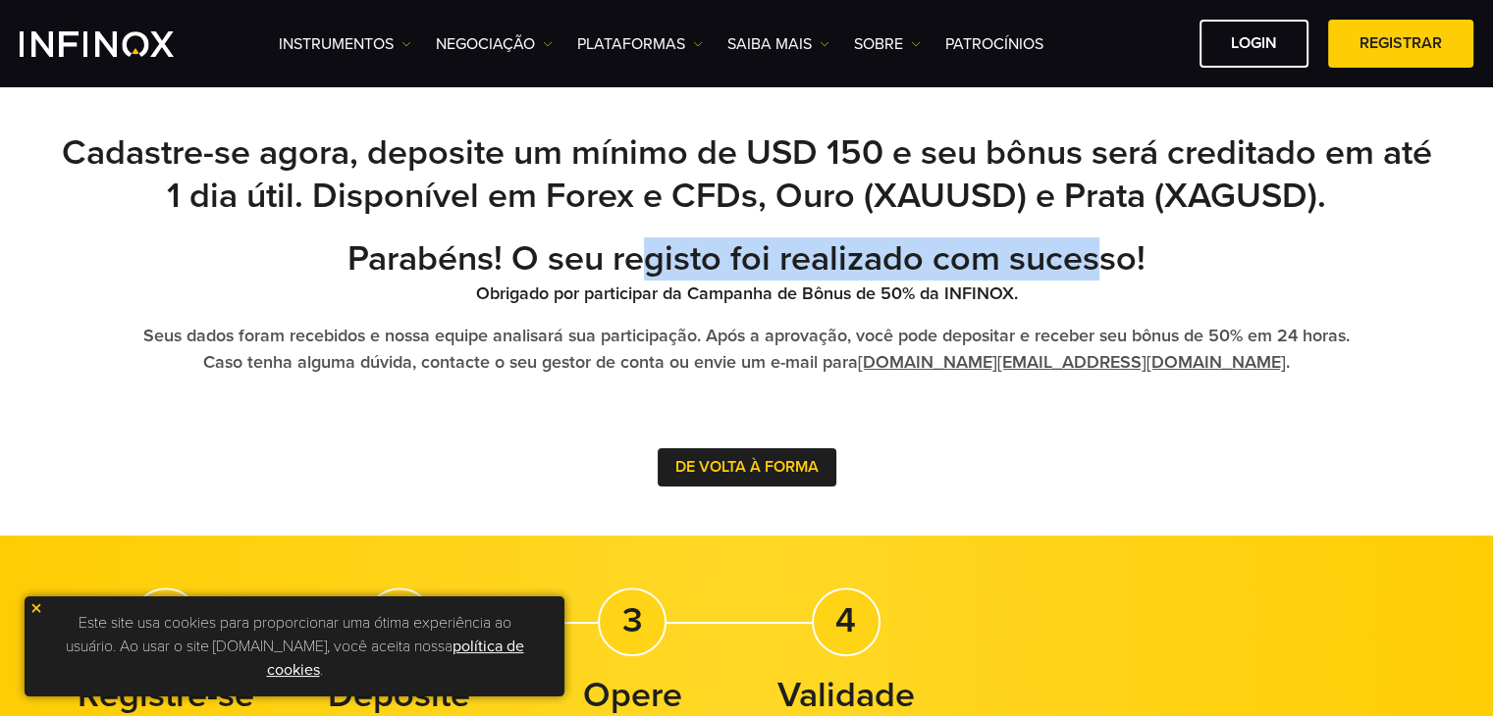
drag, startPoint x: 797, startPoint y: 254, endPoint x: 1096, endPoint y: 254, distance: 299.3
click at [1096, 254] on strong "Parabéns! O seu registo foi realizado com sucesso!" at bounding box center [746, 259] width 798 height 42
click at [1162, 272] on h3 "Parabéns! O seu registo foi realizado com sucesso!" at bounding box center [747, 259] width 1374 height 43
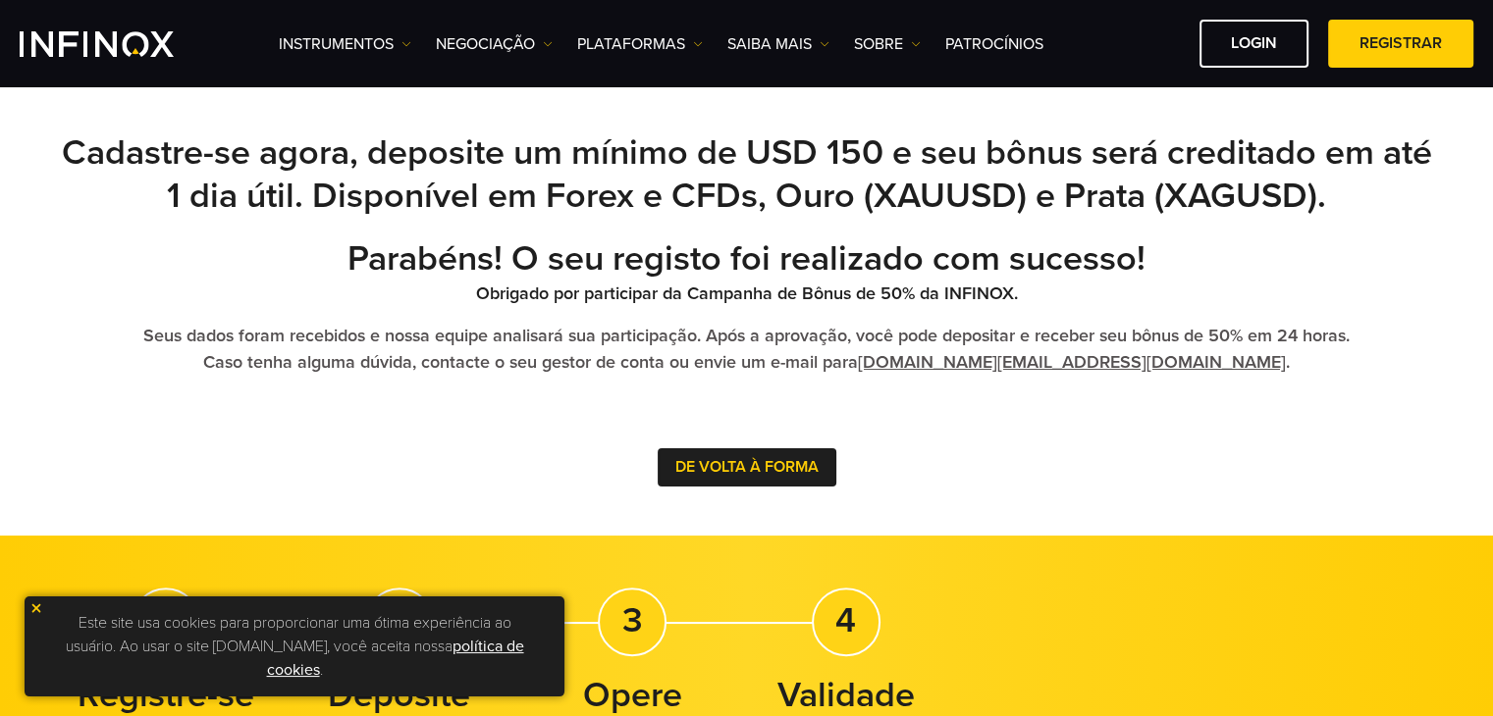
scroll to position [0, 0]
drag, startPoint x: 562, startPoint y: 298, endPoint x: 904, endPoint y: 298, distance: 341.5
click at [904, 298] on strong "Obrigado por participar da Campanha de Bônus de 50% da INFINOX." at bounding box center [747, 294] width 542 height 22
click at [1057, 298] on p "Obrigado por participar da Campanha de Bônus de 50% da INFINOX." at bounding box center [747, 294] width 1374 height 26
drag, startPoint x: 196, startPoint y: 331, endPoint x: 343, endPoint y: 327, distance: 147.3
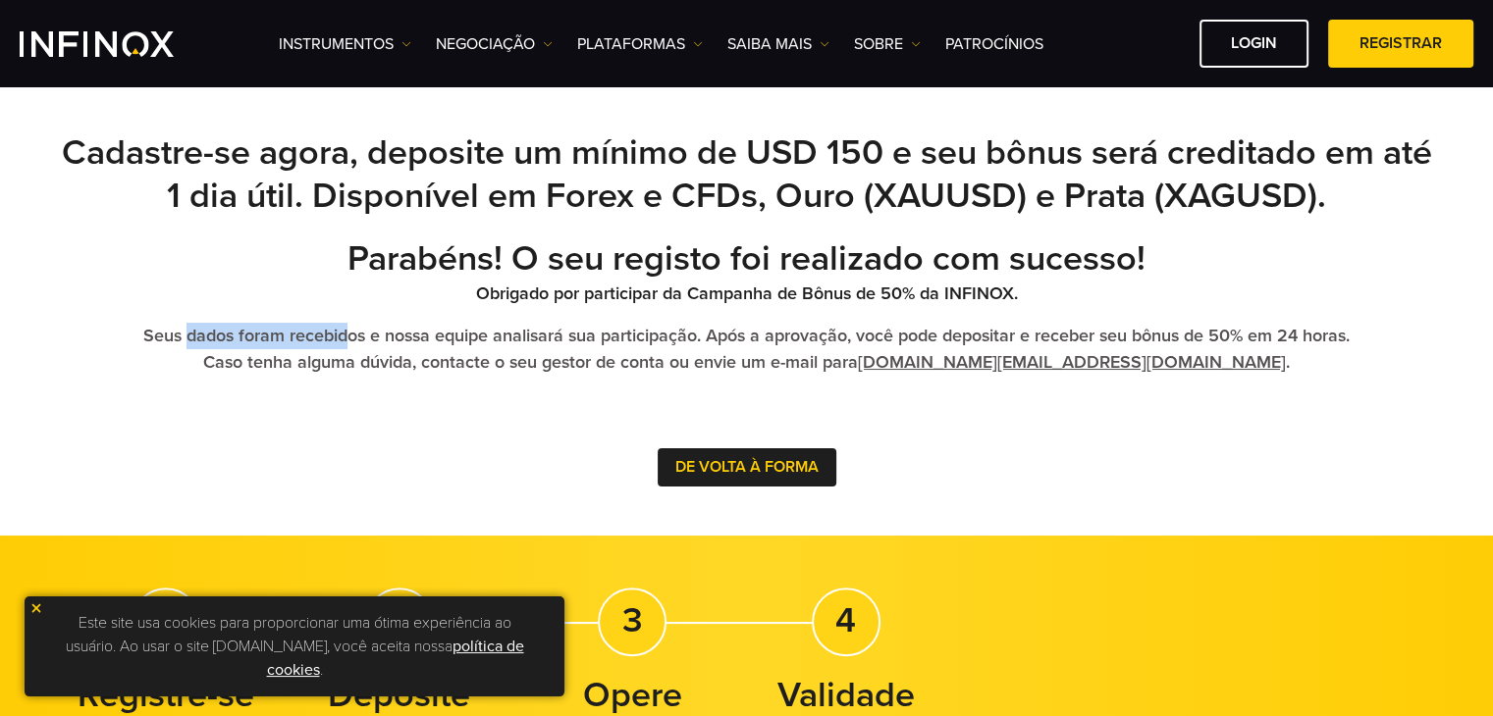
click at [343, 327] on strong "Seus dados foram recebidos e nossa equipe analisará sua participação. Após a ap…" at bounding box center [746, 349] width 1206 height 48
click at [573, 345] on strong "Seus dados foram recebidos e nossa equipe analisará sua participação. Após a ap…" at bounding box center [746, 349] width 1206 height 48
drag, startPoint x: 693, startPoint y: 328, endPoint x: 844, endPoint y: 331, distance: 151.2
click at [844, 331] on strong "Seus dados foram recebidos e nossa equipe analisará sua participação. Após a ap…" at bounding box center [746, 349] width 1206 height 48
click at [911, 332] on strong "Seus dados foram recebidos e nossa equipe analisará sua participação. Após a ap…" at bounding box center [746, 349] width 1206 height 48
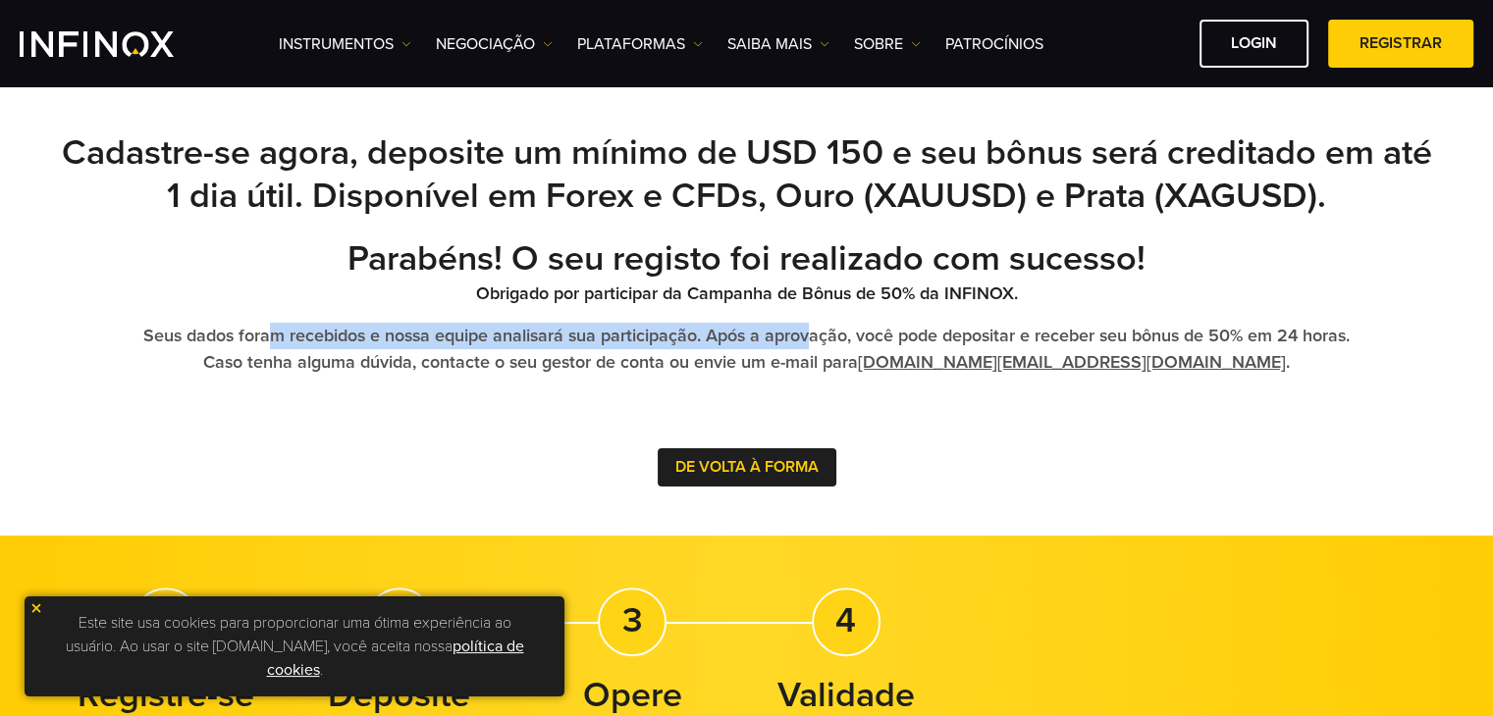
drag, startPoint x: 291, startPoint y: 325, endPoint x: 807, endPoint y: 323, distance: 515.2
click at [807, 323] on p "Seus dados foram recebidos e nossa equipe analisará sua participação. Após a ap…" at bounding box center [747, 349] width 1374 height 53
click at [926, 336] on strong "Seus dados foram recebidos e nossa equipe analisará sua participação. Após a ap…" at bounding box center [746, 349] width 1206 height 48
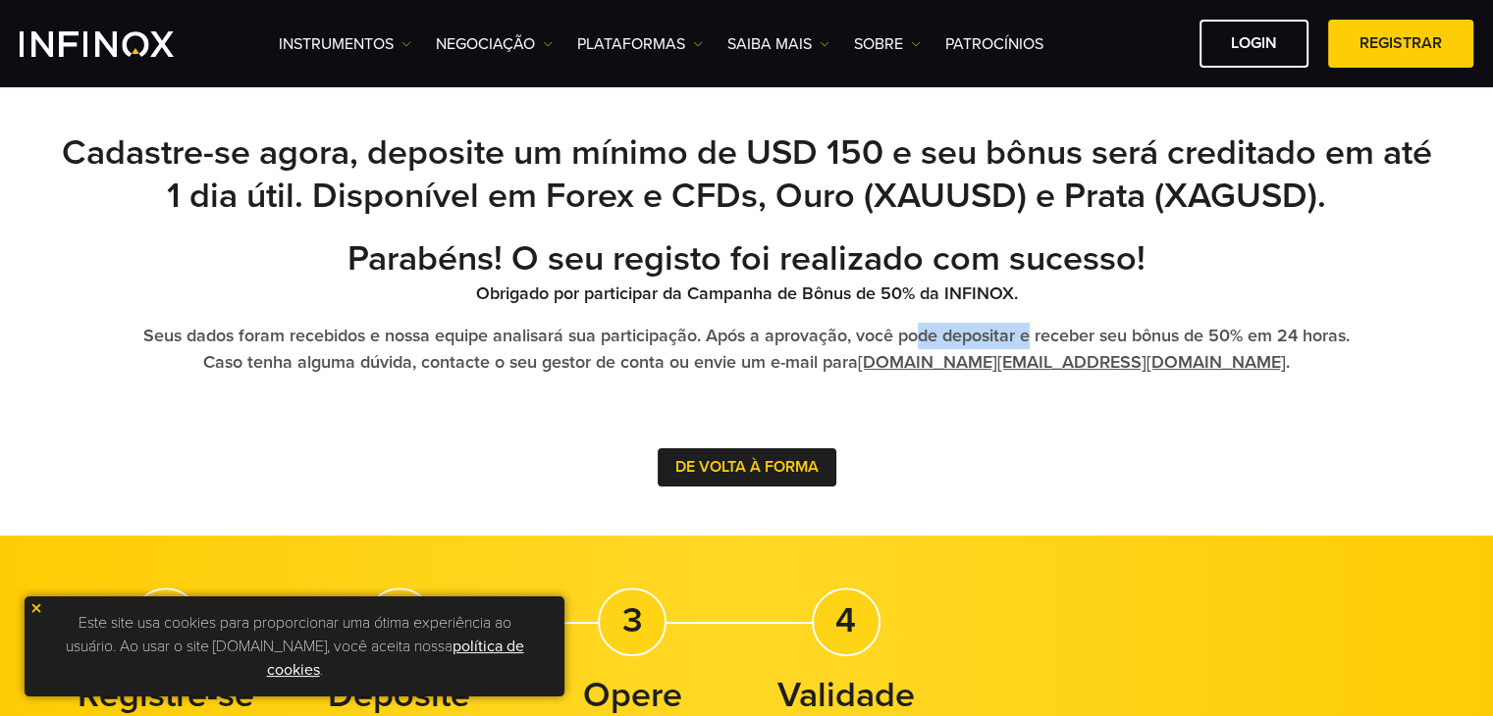
drag, startPoint x: 945, startPoint y: 339, endPoint x: 1031, endPoint y: 338, distance: 86.4
click at [1031, 338] on strong "Seus dados foram recebidos e nossa equipe analisará sua participação. Após a ap…" at bounding box center [746, 349] width 1206 height 48
click at [1127, 338] on strong "Seus dados foram recebidos e nossa equipe analisará sua participação. Após a ap…" at bounding box center [746, 349] width 1206 height 48
drag, startPoint x: 720, startPoint y: 337, endPoint x: 871, endPoint y: 337, distance: 151.1
click at [871, 337] on strong "Seus dados foram recebidos e nossa equipe analisará sua participação. Após a ap…" at bounding box center [746, 349] width 1206 height 48
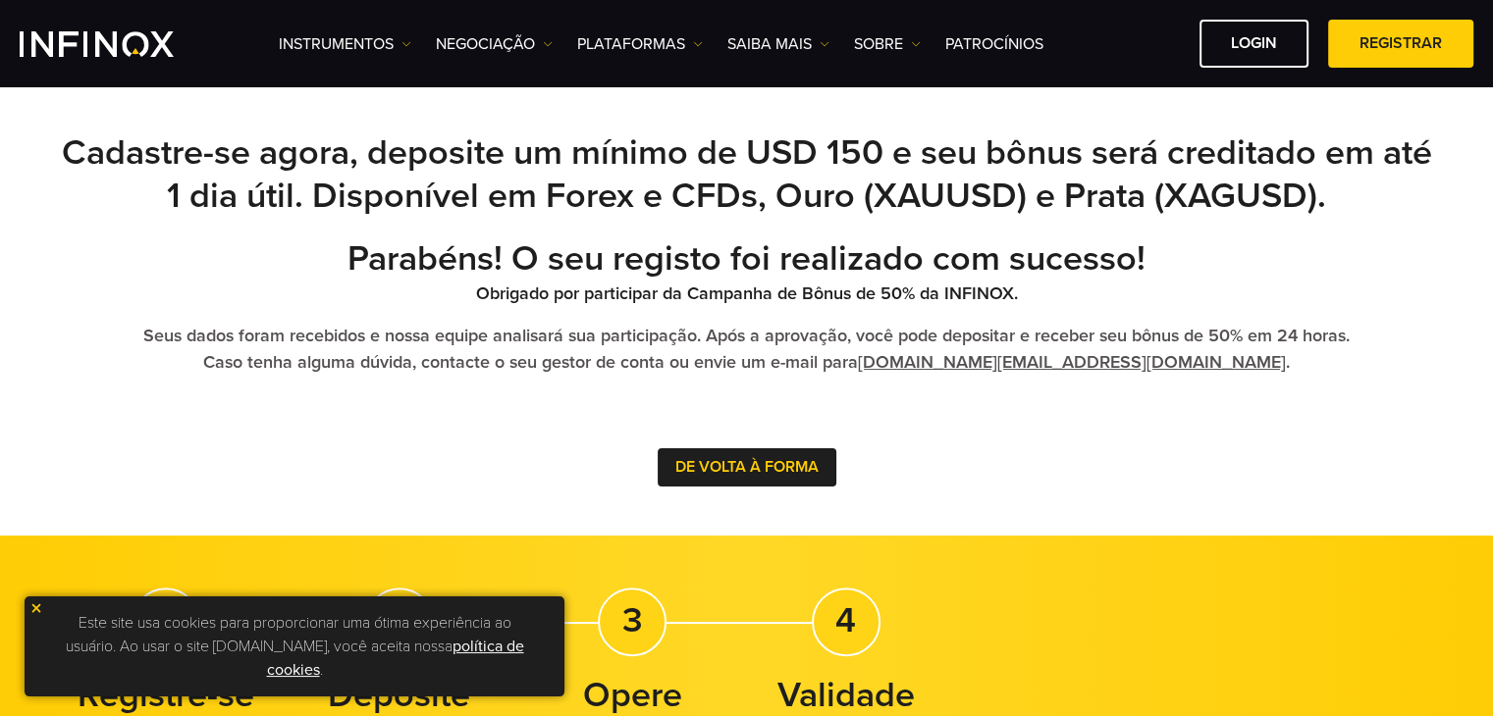
click at [954, 337] on strong "Seus dados foram recebidos e nossa equipe analisará sua participação. Após a ap…" at bounding box center [746, 349] width 1206 height 48
drag, startPoint x: 948, startPoint y: 337, endPoint x: 1119, endPoint y: 337, distance: 170.8
click at [1119, 337] on strong "Seus dados foram recebidos e nossa equipe analisará sua participação. Após a ap…" at bounding box center [746, 349] width 1206 height 48
drag, startPoint x: 1209, startPoint y: 336, endPoint x: 1280, endPoint y: 335, distance: 70.7
click at [1280, 335] on strong "Seus dados foram recebidos e nossa equipe analisará sua participação. Após a ap…" at bounding box center [746, 349] width 1206 height 48
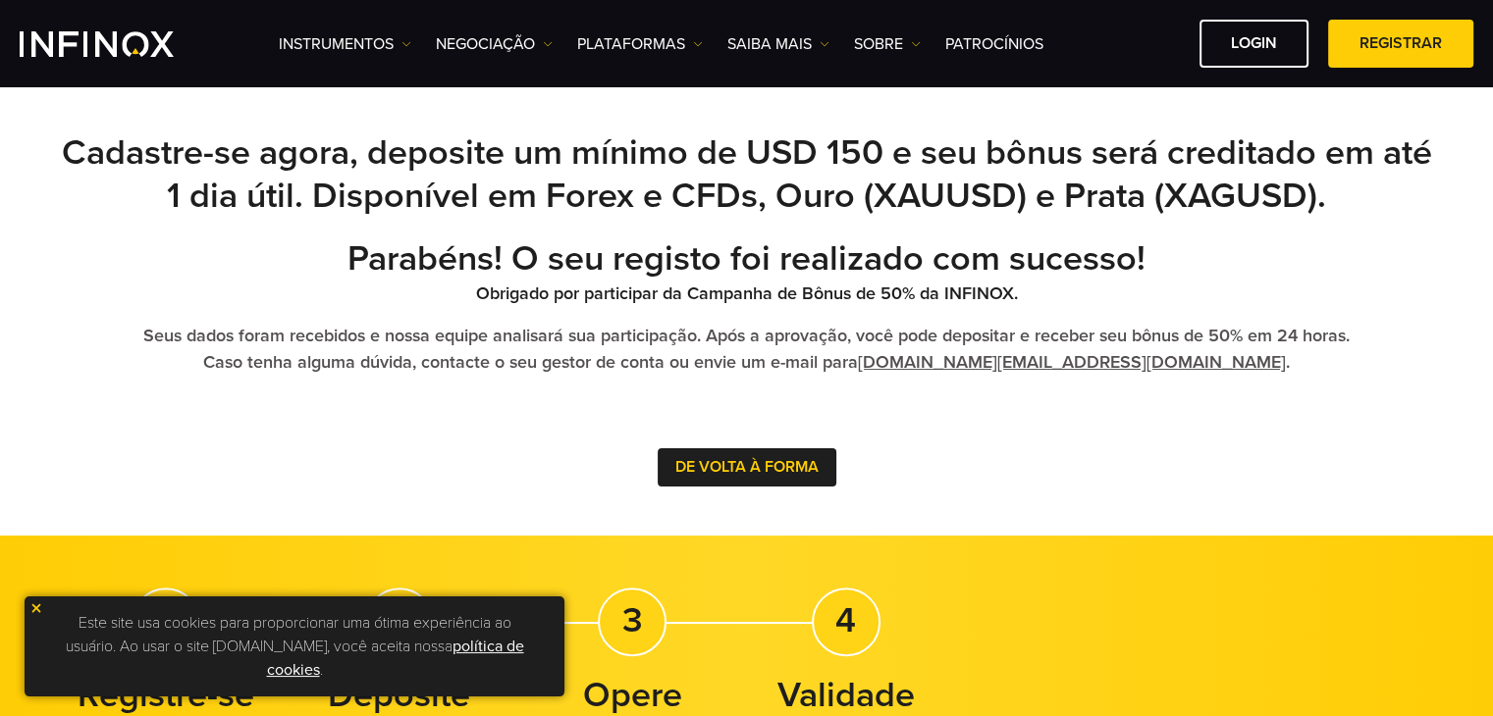
click at [1280, 390] on div "Parabéns! O seu registo foi realizado com sucesso! Obrigado por participar da C…" at bounding box center [747, 362] width 1374 height 249
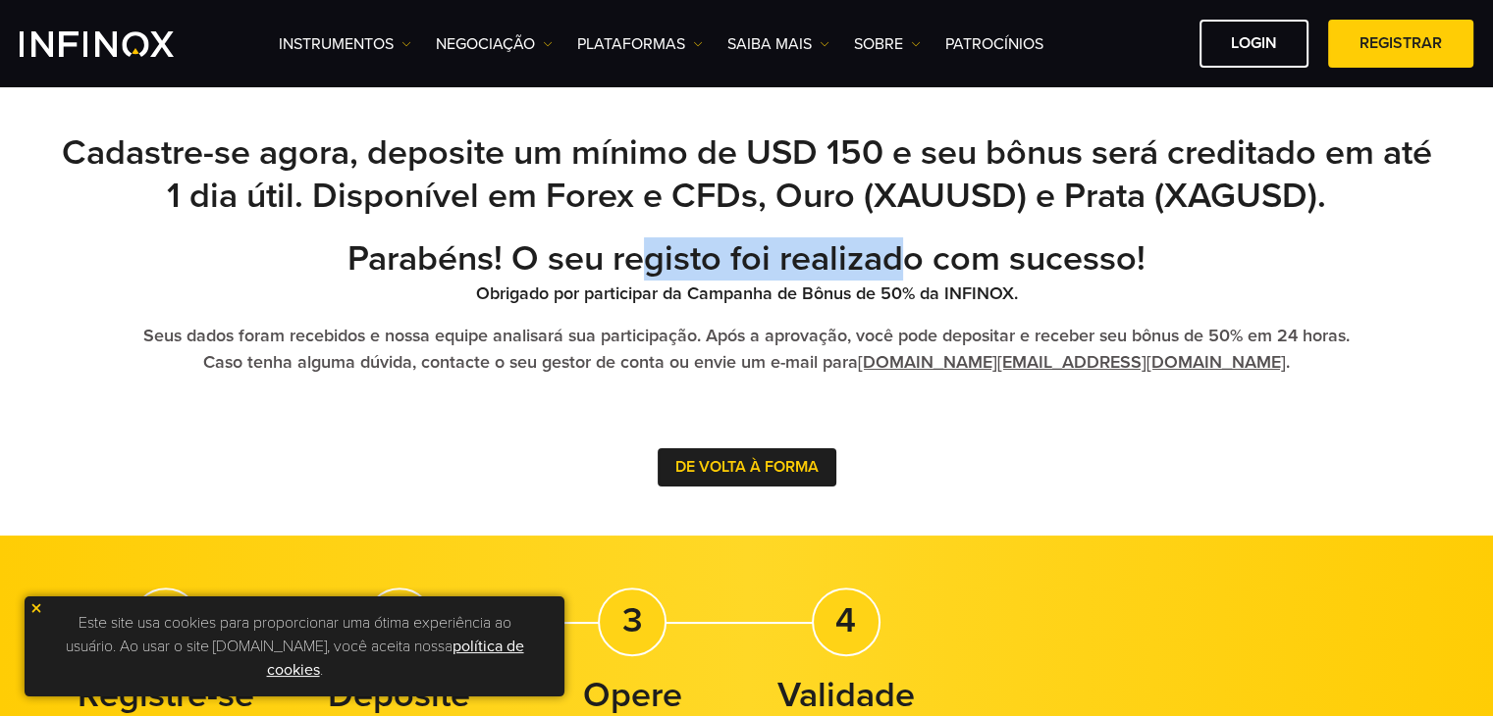
drag, startPoint x: 647, startPoint y: 269, endPoint x: 914, endPoint y: 256, distance: 267.2
click at [914, 256] on strong "Parabéns! O seu registo foi realizado com sucesso!" at bounding box center [746, 259] width 798 height 42
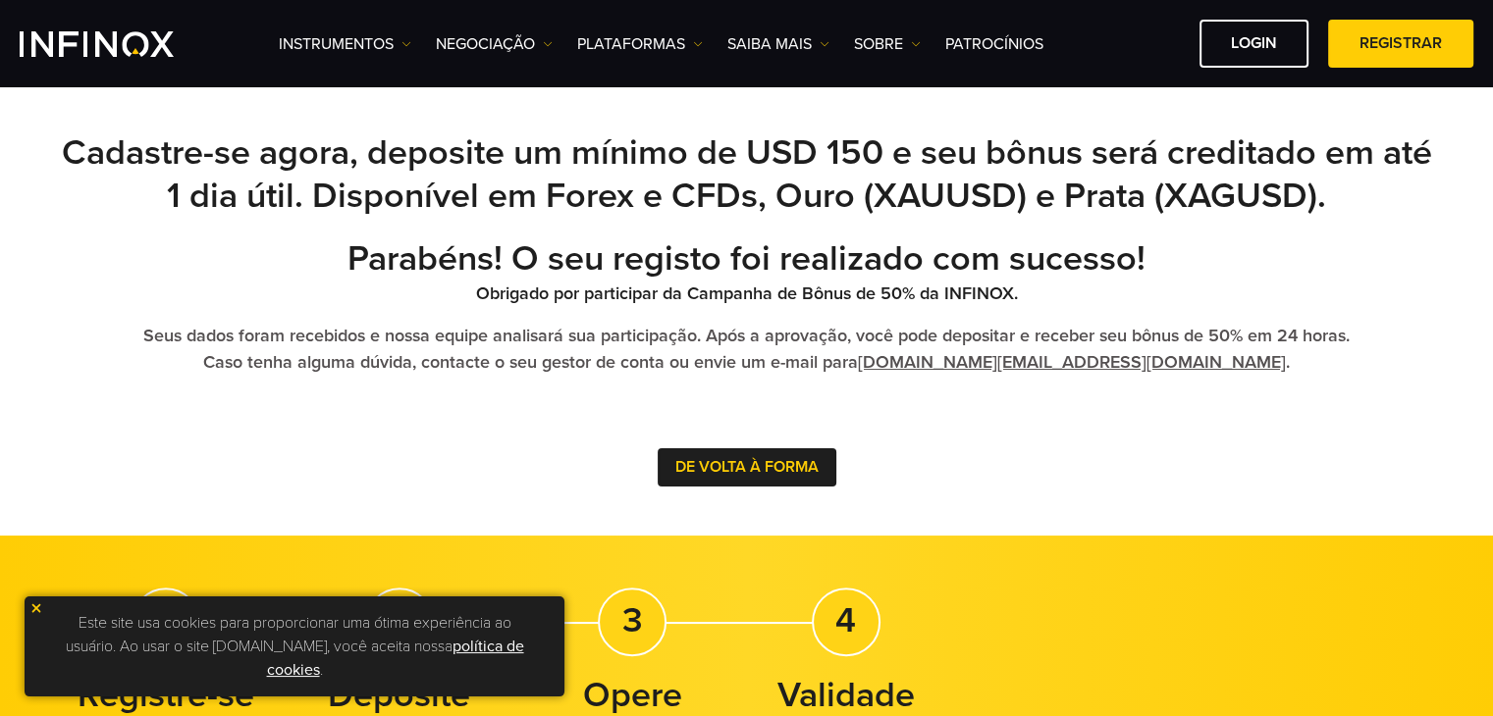
click at [1145, 301] on p "Obrigado por participar da Campanha de Bônus de 50% da INFINOX." at bounding box center [747, 294] width 1374 height 26
